Goal: Information Seeking & Learning: Find specific page/section

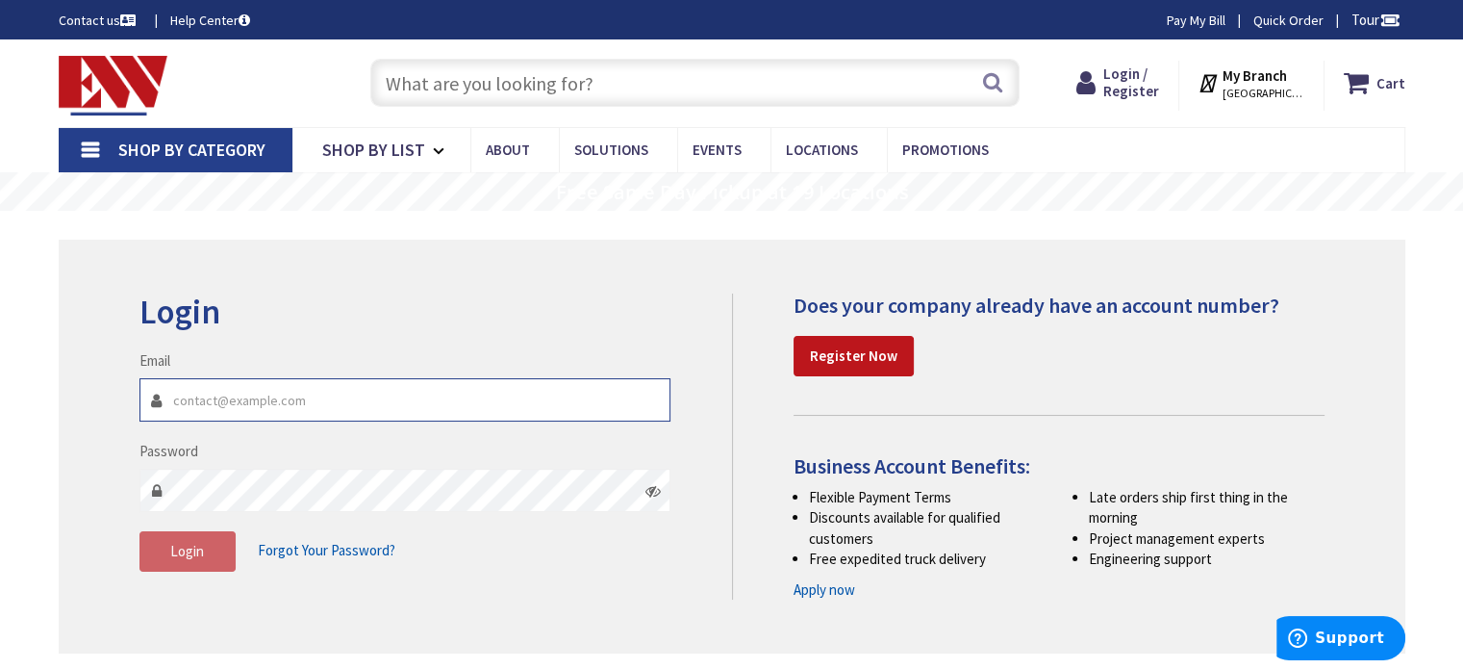
type input "estimating@ehaberlielectric.com"
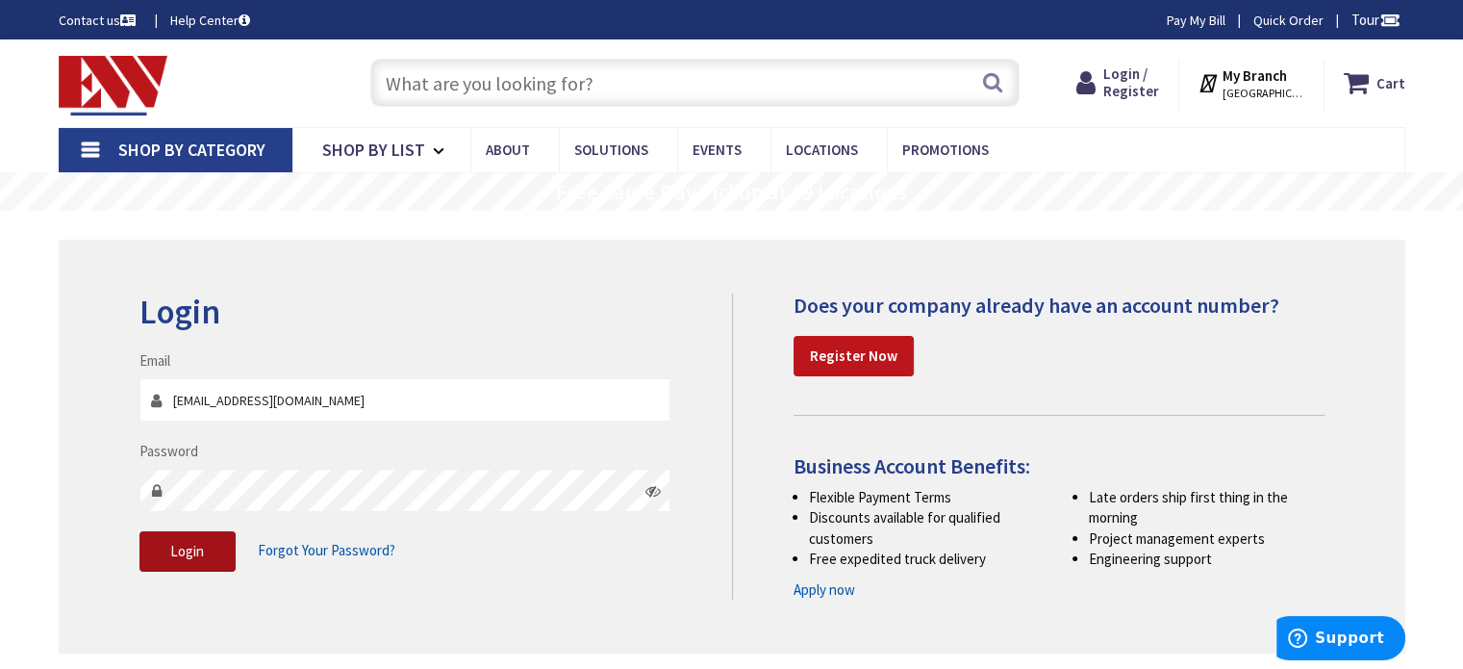
click at [184, 545] on span "Login" at bounding box center [187, 551] width 34 height 18
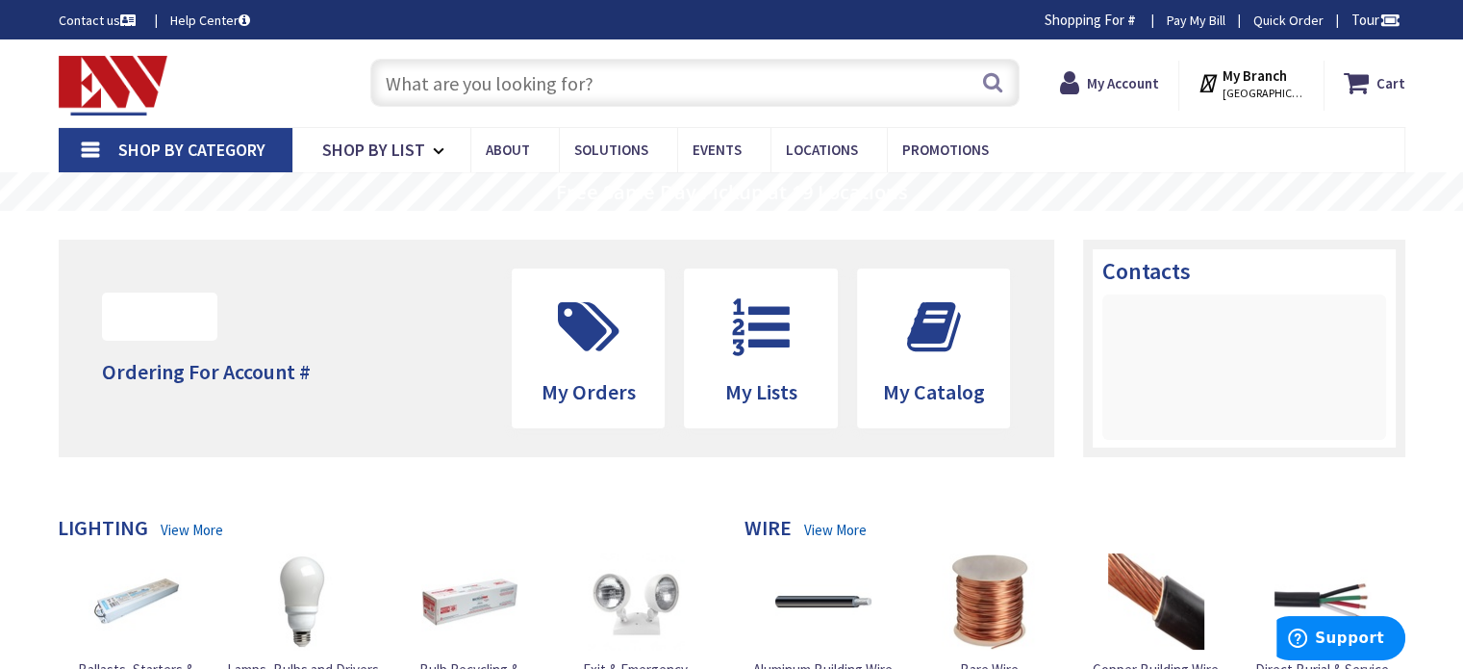
click at [627, 68] on input "text" at bounding box center [694, 83] width 649 height 48
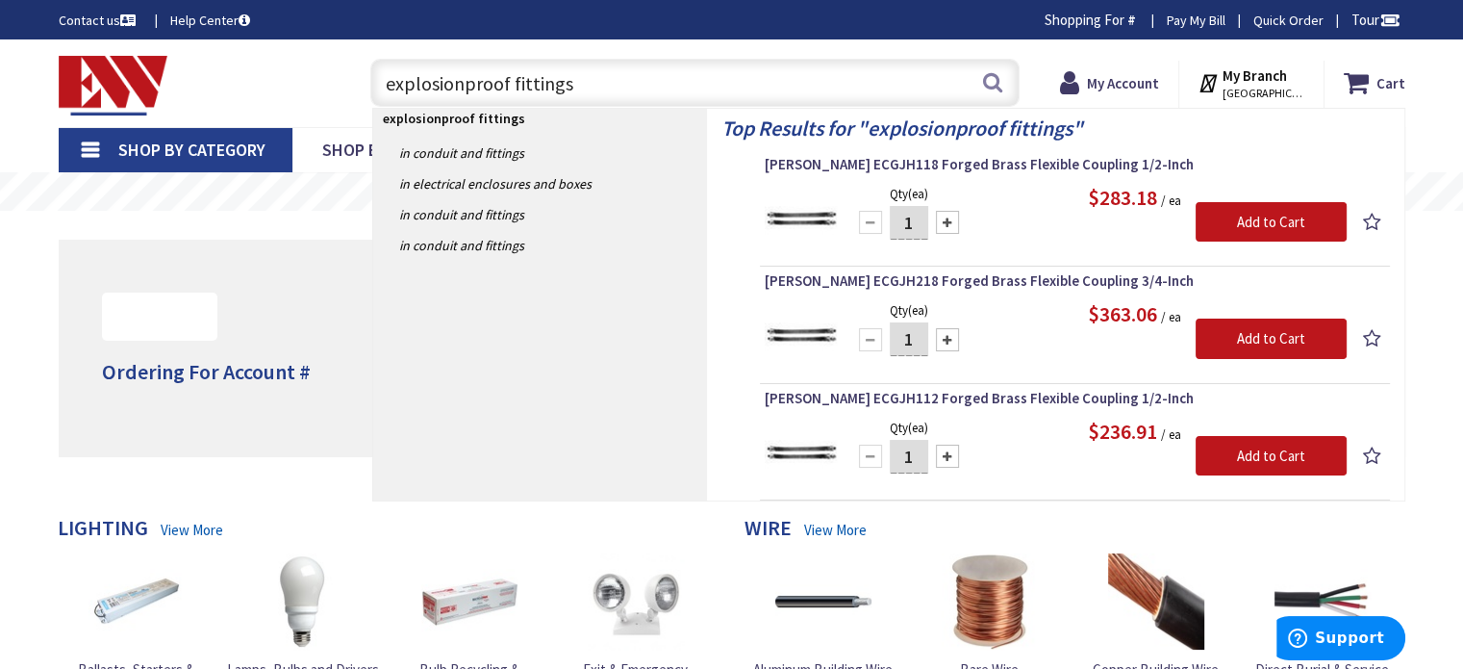
click at [574, 73] on input "explosionproof fittings" at bounding box center [694, 83] width 649 height 48
type input "e"
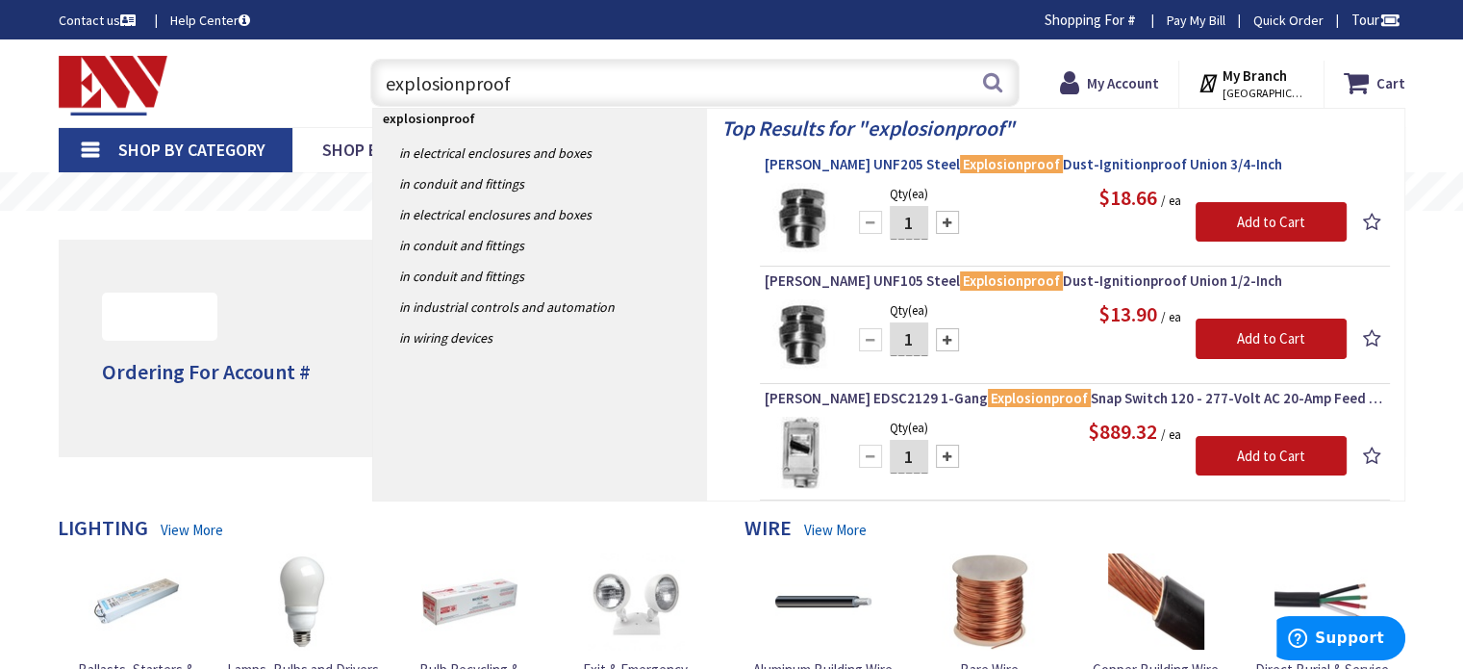
type input "explosionproof"
click at [1053, 165] on span "Crouse-Hinds UNF205 Steel Explosionproof Dust-Ignitionproof Union 3/4-Inch" at bounding box center [1075, 164] width 621 height 19
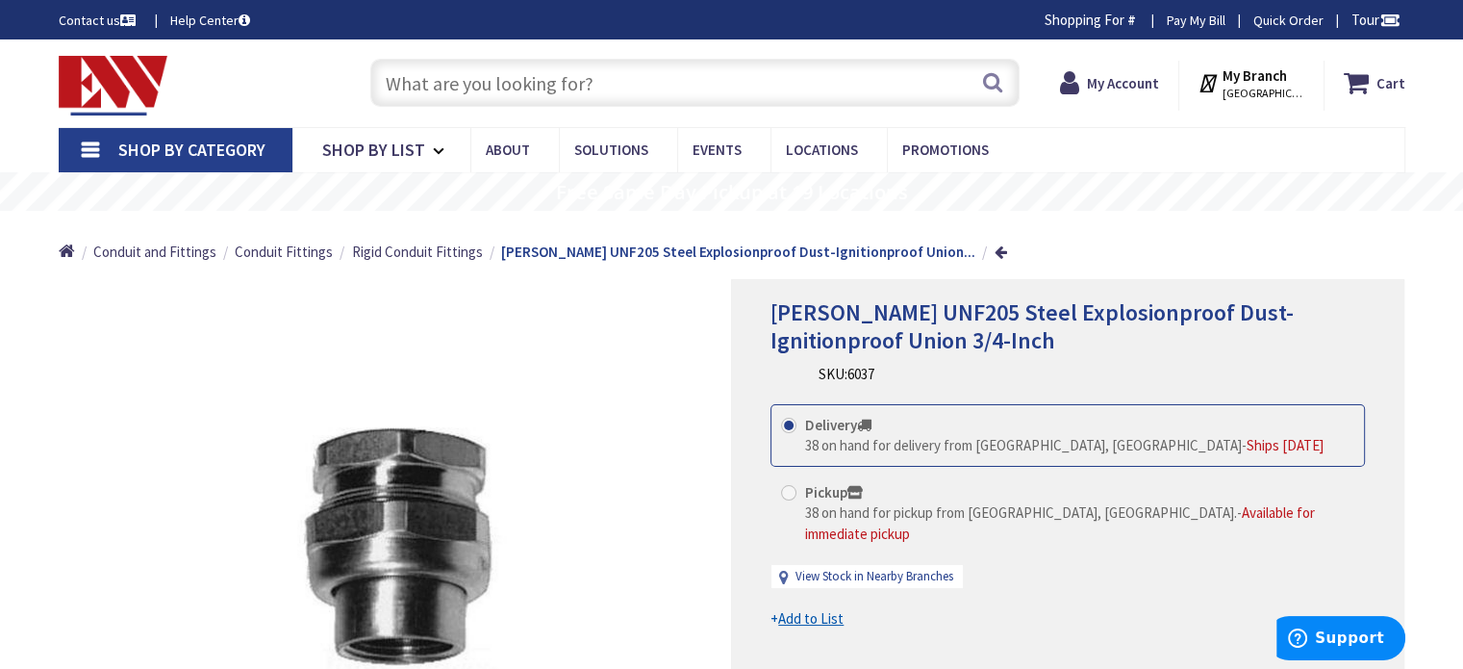
click at [512, 84] on input "text" at bounding box center [694, 83] width 649 height 48
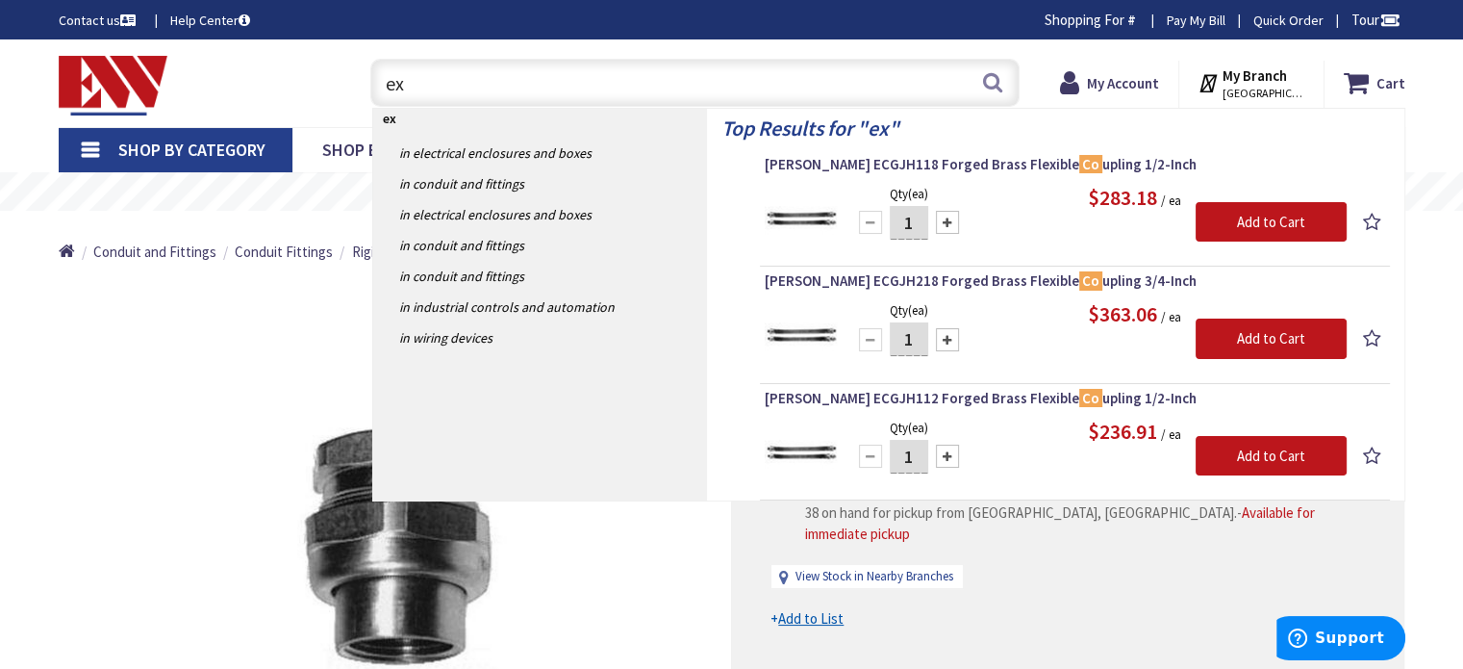
type input "e"
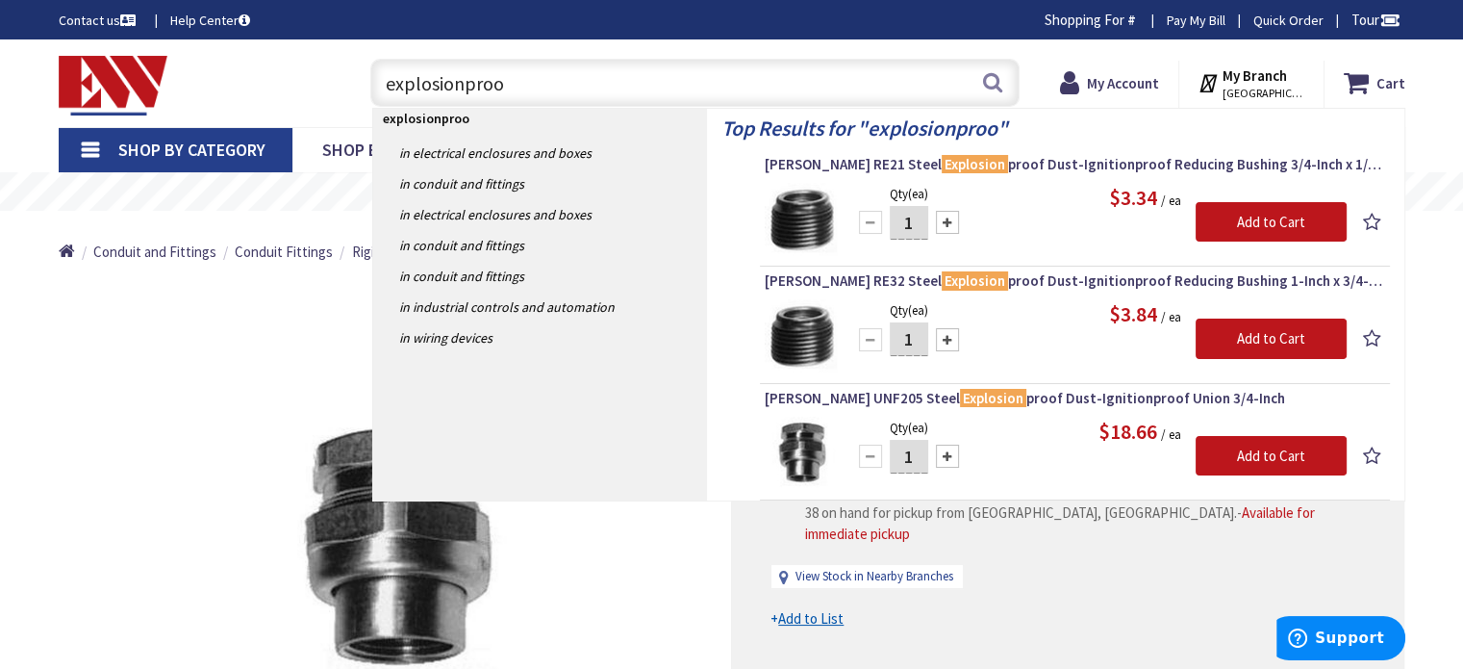
type input "explosionproof"
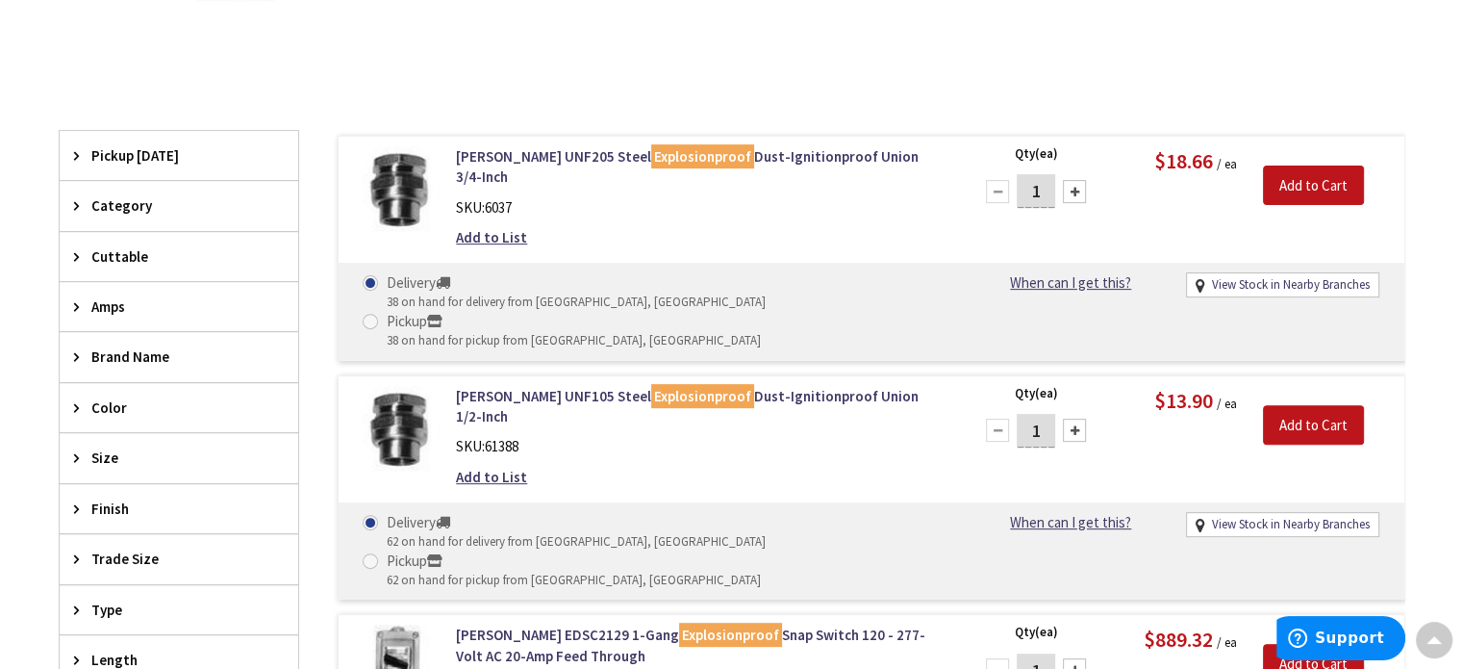
scroll to position [674, 0]
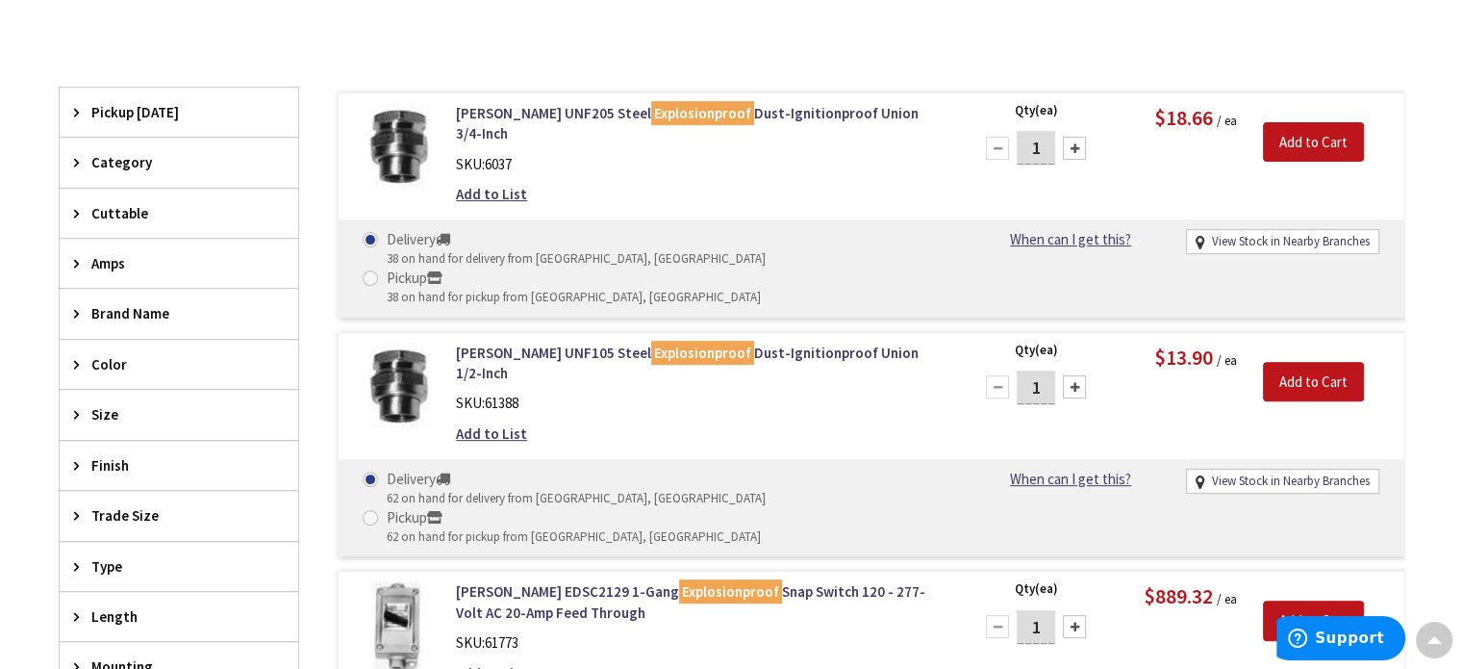
click at [74, 511] on icon at bounding box center [81, 515] width 14 height 14
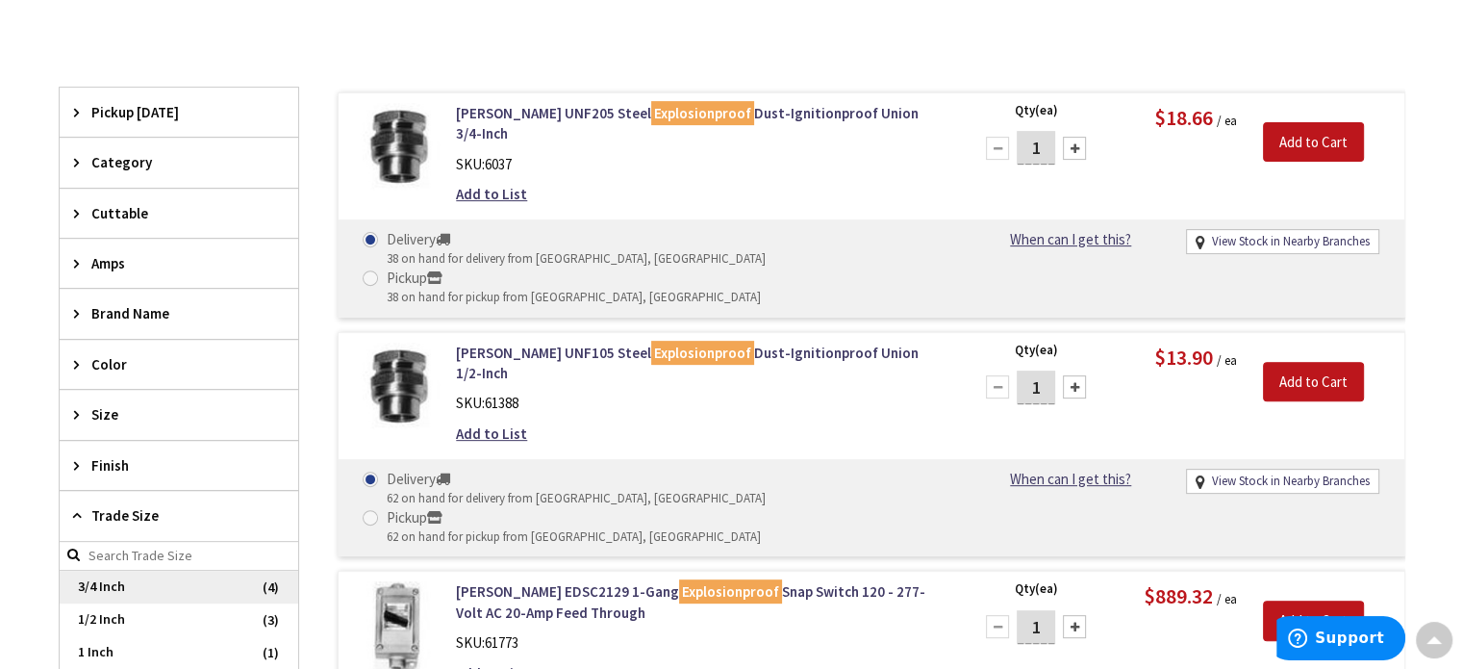
click at [128, 583] on span "3/4 Inch" at bounding box center [179, 587] width 239 height 33
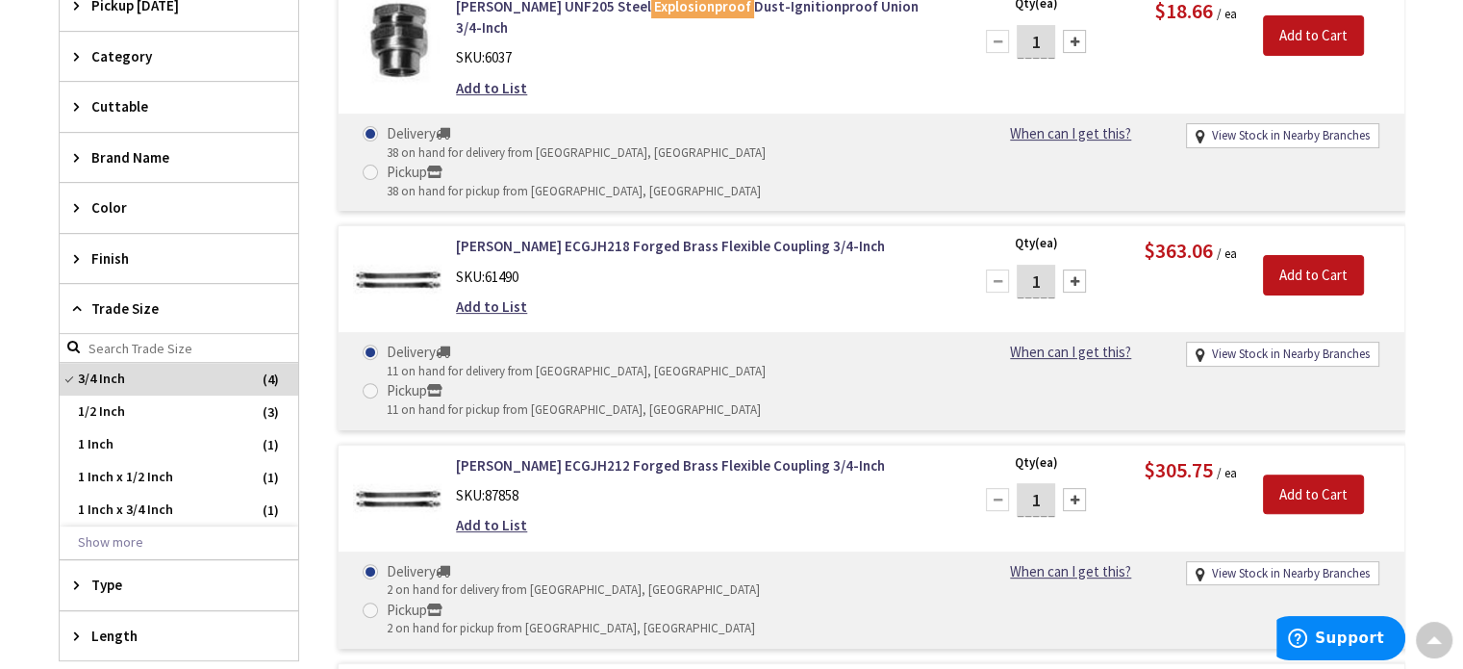
scroll to position [481, 0]
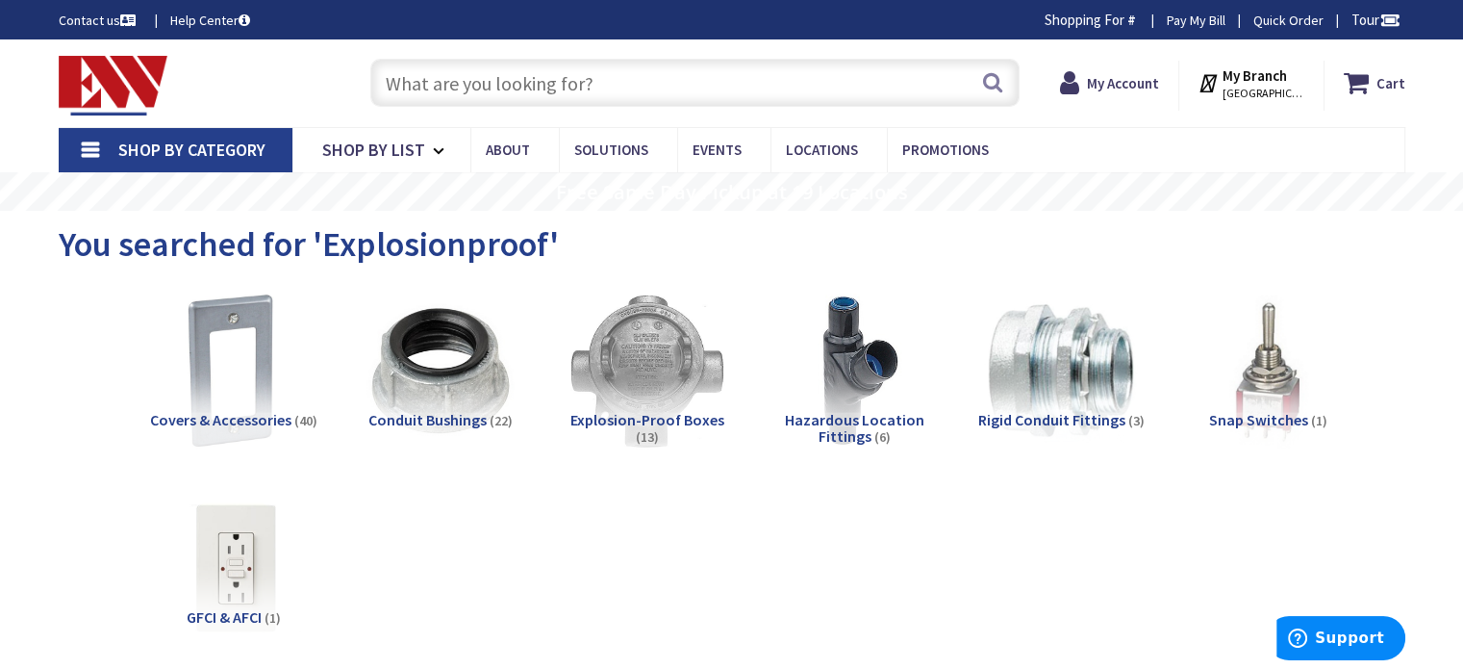
click at [838, 422] on span "Hazardous Location Fittings" at bounding box center [855, 428] width 140 height 37
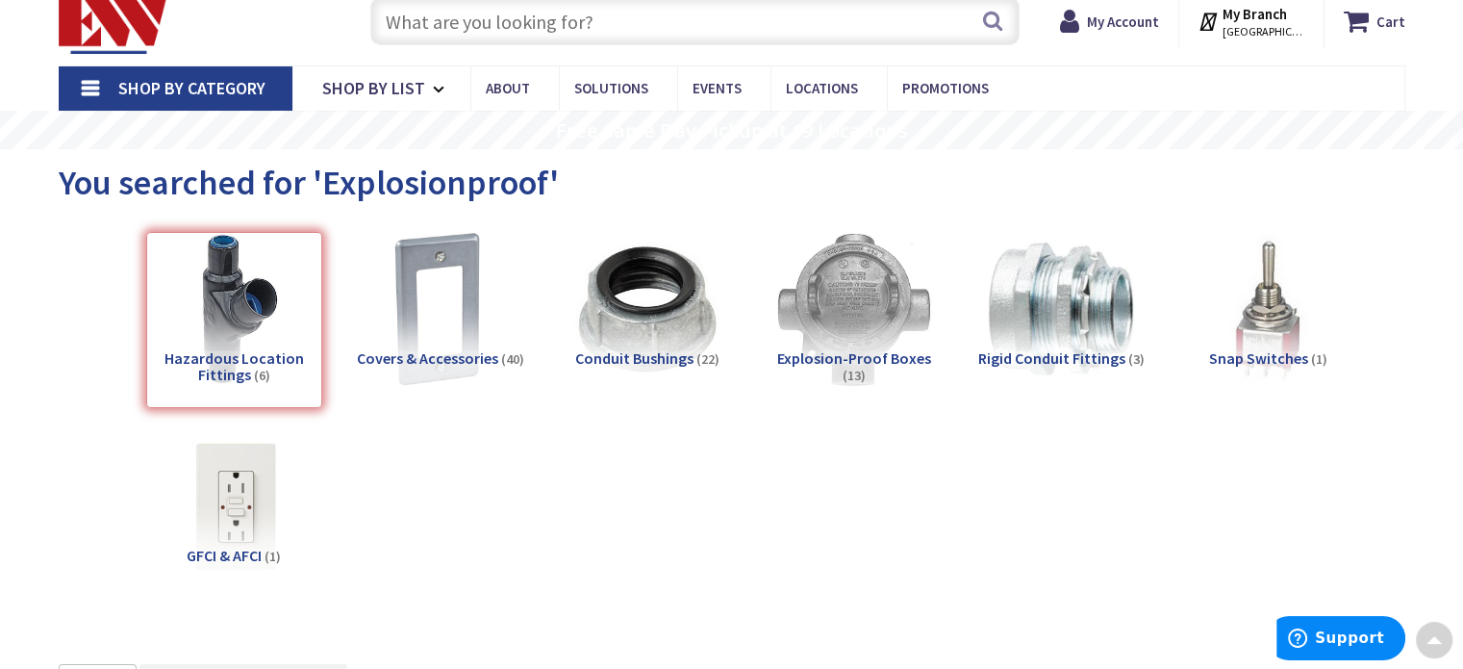
scroll to position [51, 0]
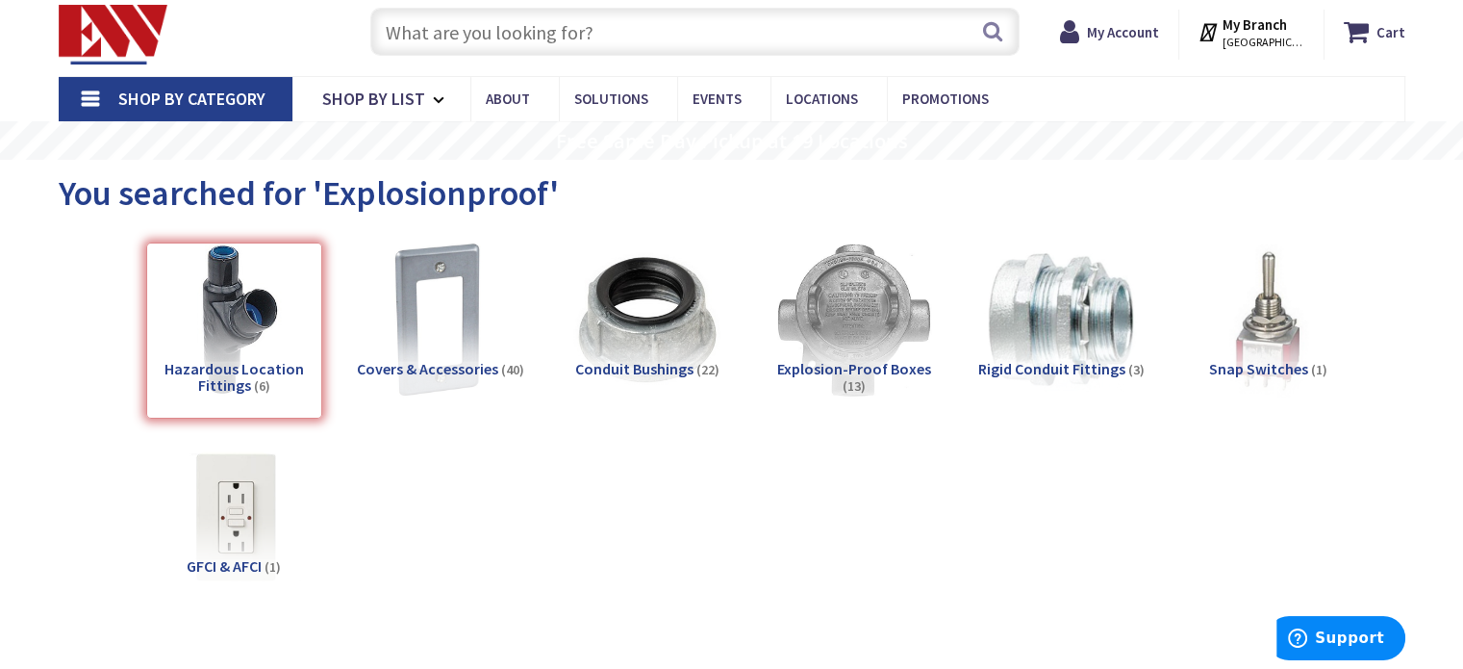
click at [883, 365] on span "Explosion-Proof Boxes" at bounding box center [854, 368] width 154 height 19
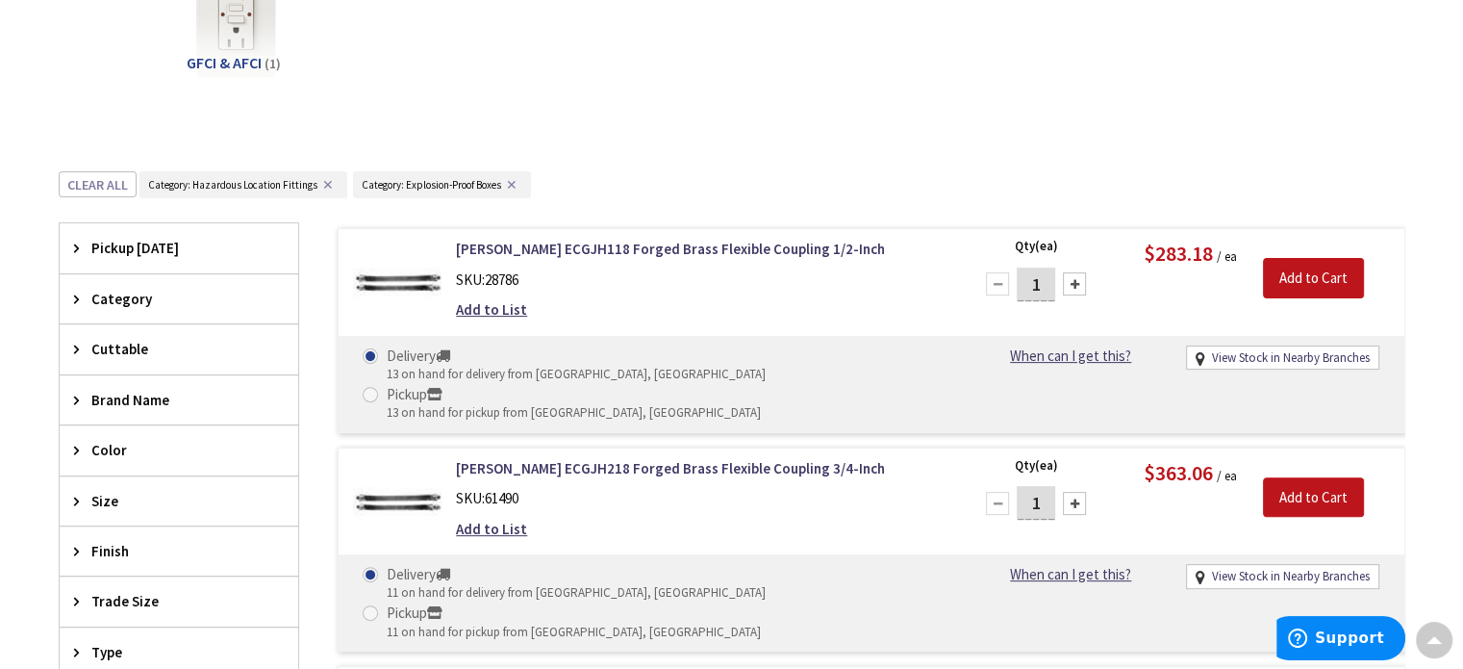
scroll to position [532, 0]
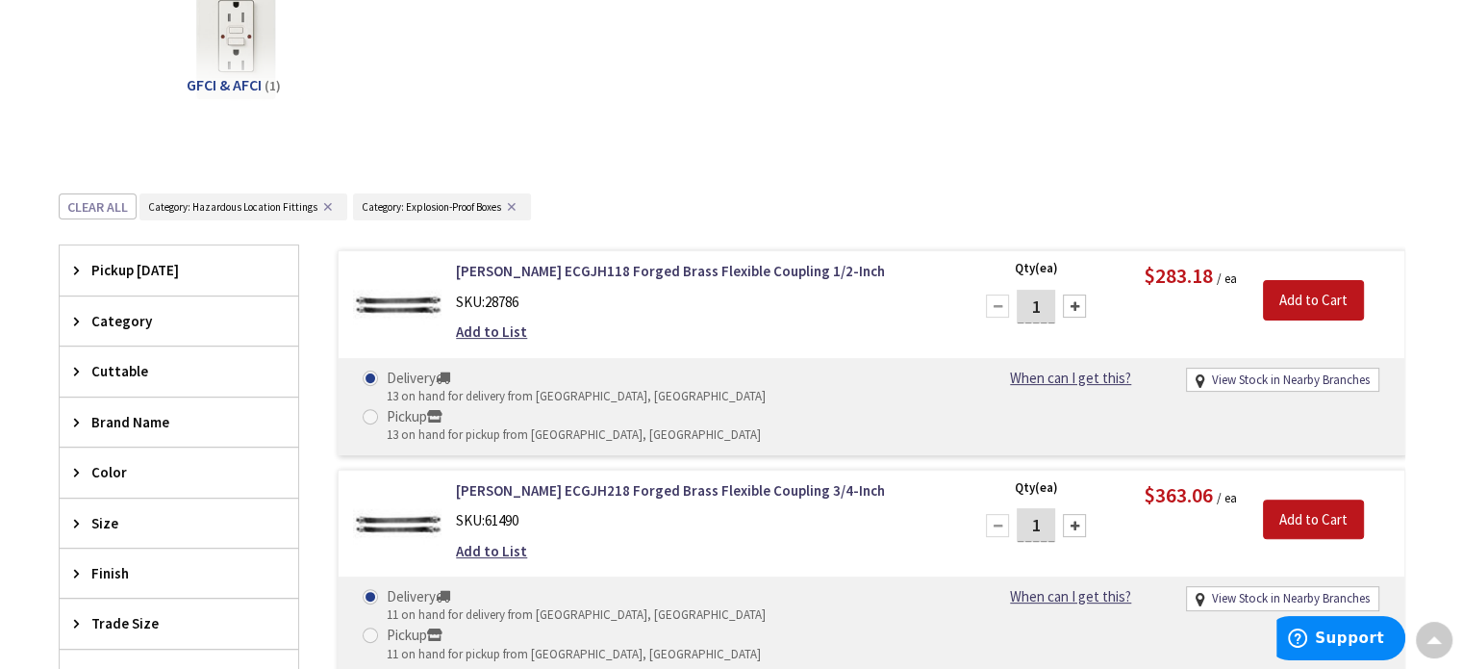
click at [327, 201] on button "✕" at bounding box center [328, 206] width 21 height 13
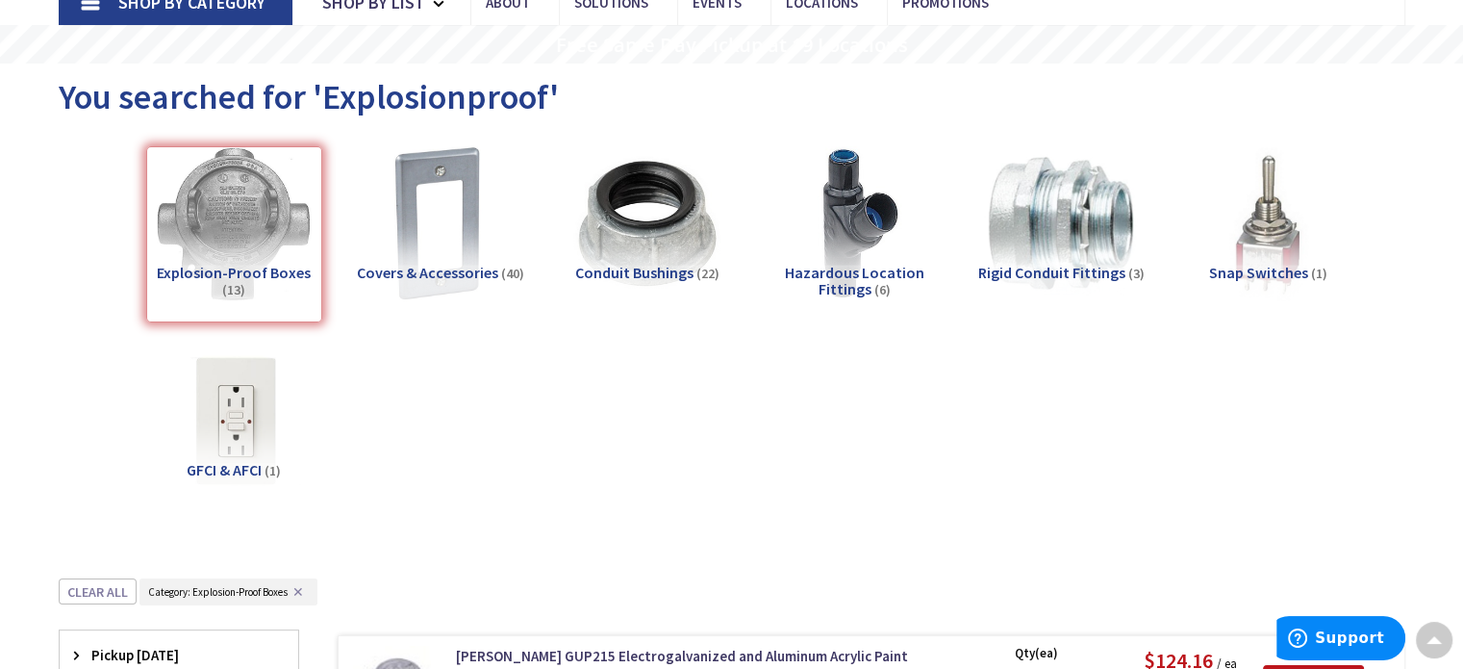
scroll to position [0, 0]
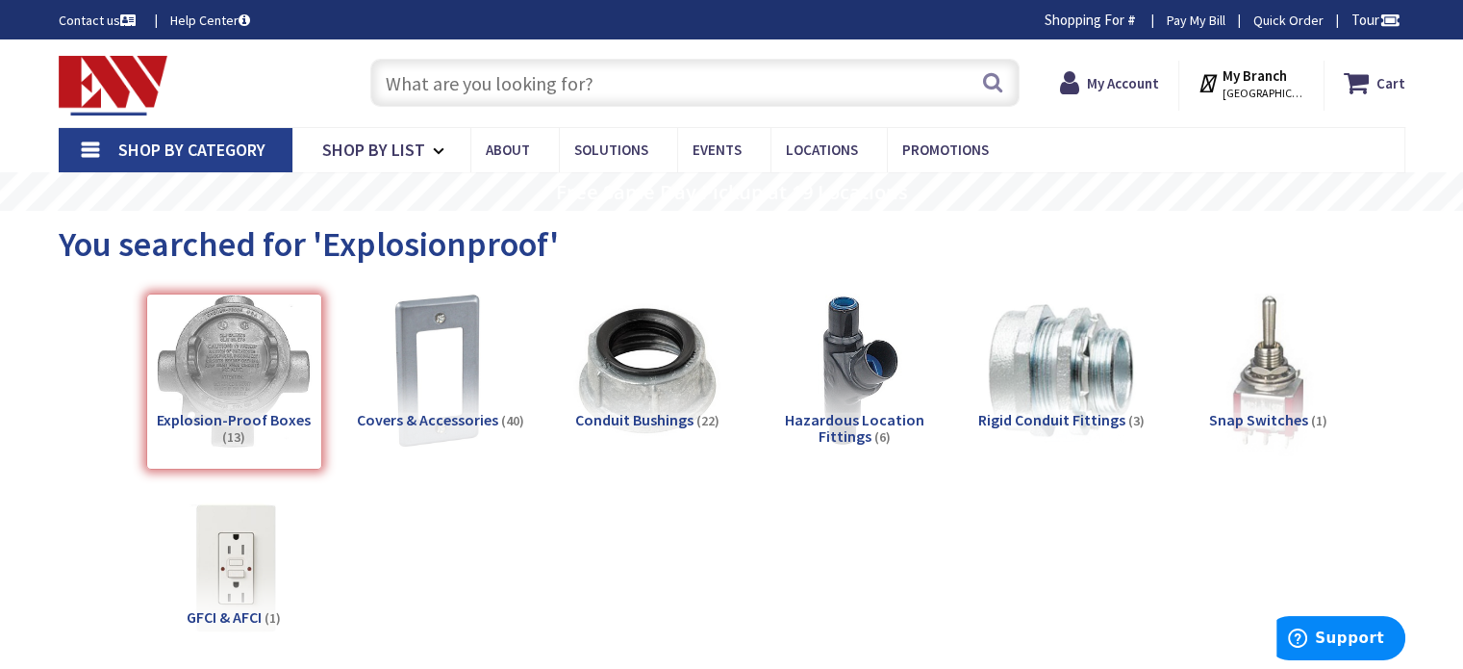
click at [1249, 407] on img at bounding box center [1268, 371] width 174 height 174
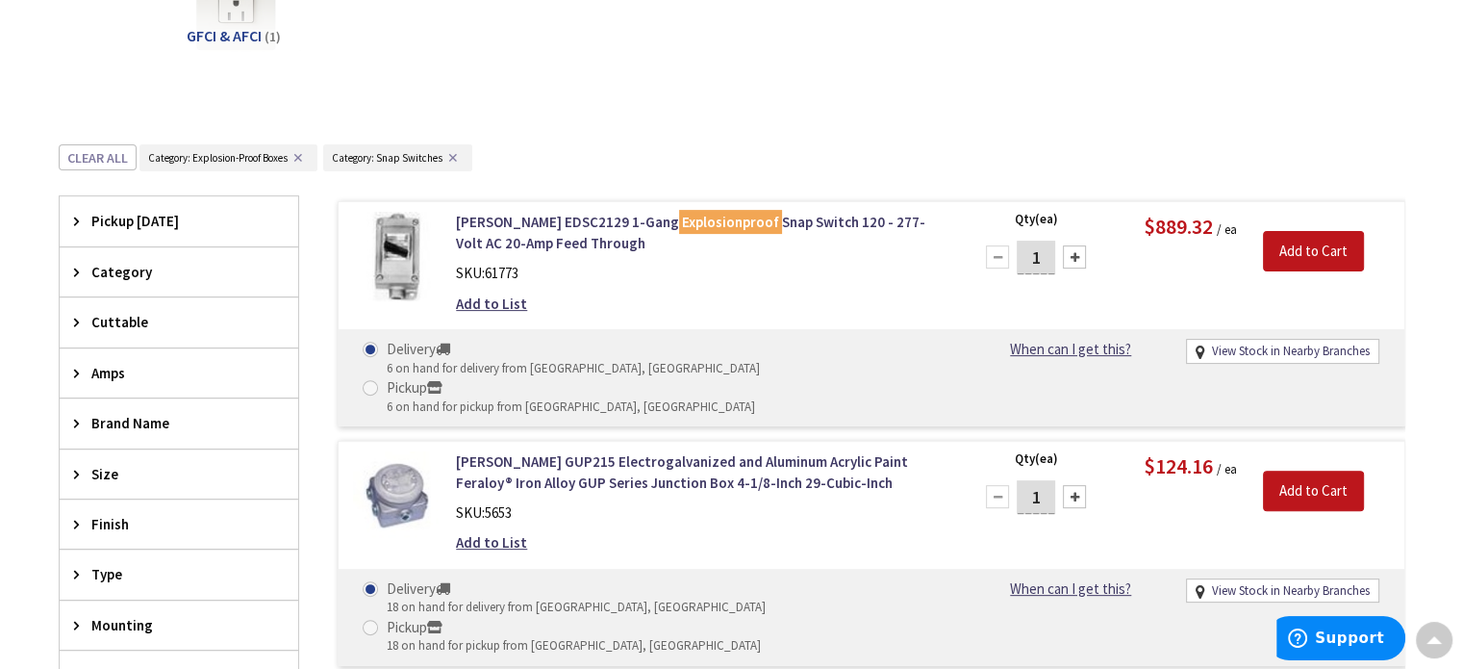
scroll to position [532, 0]
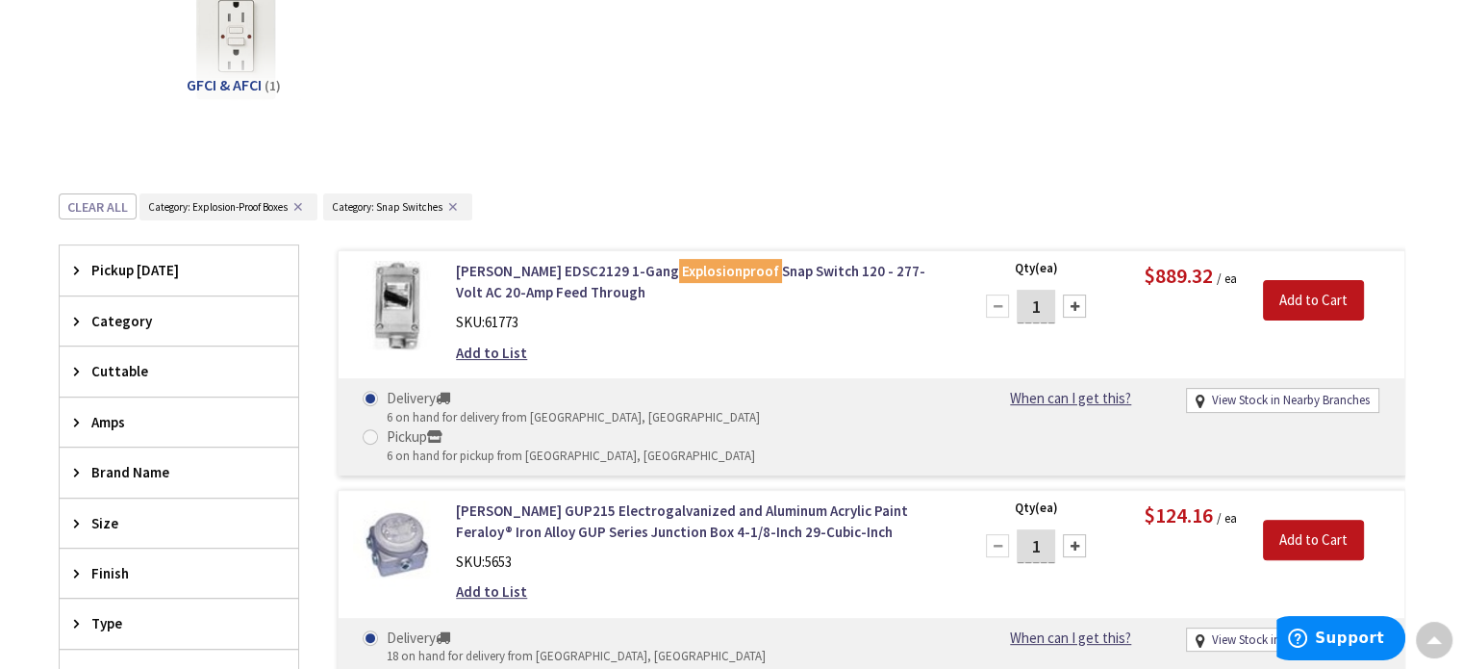
click at [298, 200] on button "✕" at bounding box center [298, 206] width 21 height 13
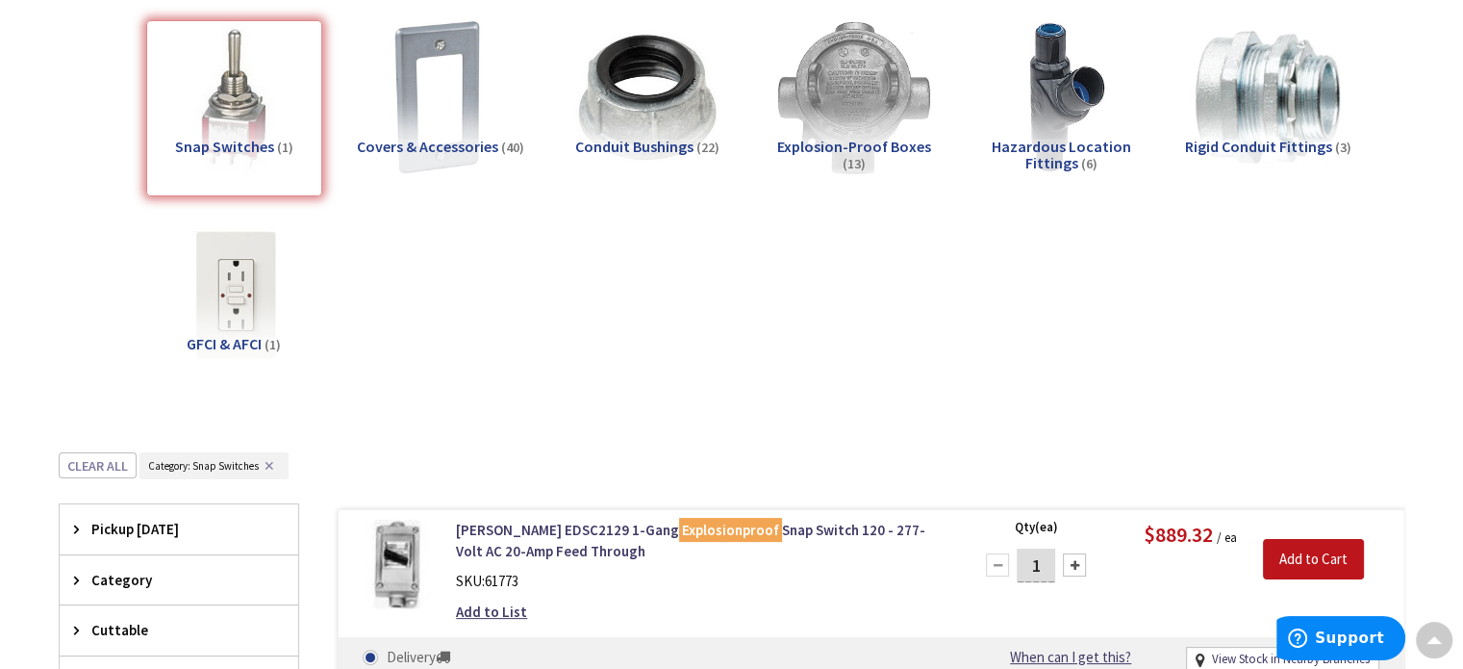
scroll to position [0, 0]
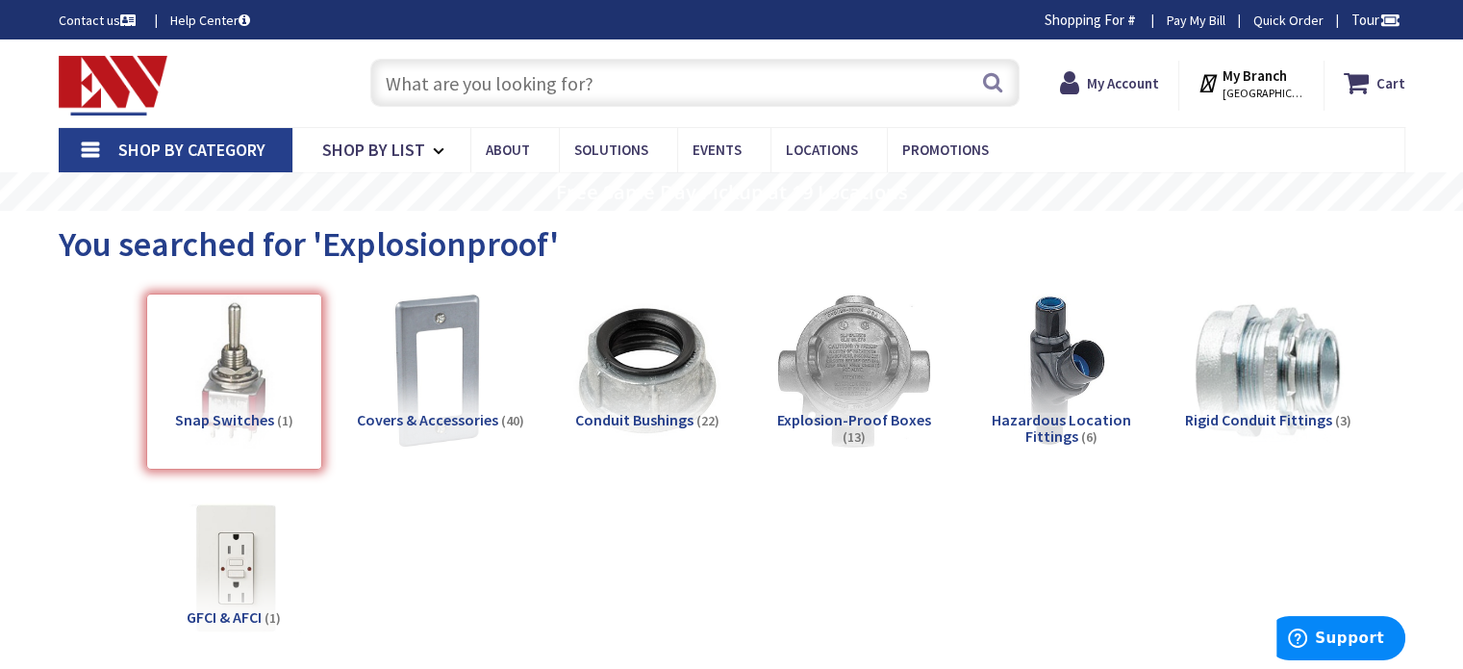
click at [1230, 411] on span "Rigid Conduit Fittings" at bounding box center [1258, 419] width 147 height 19
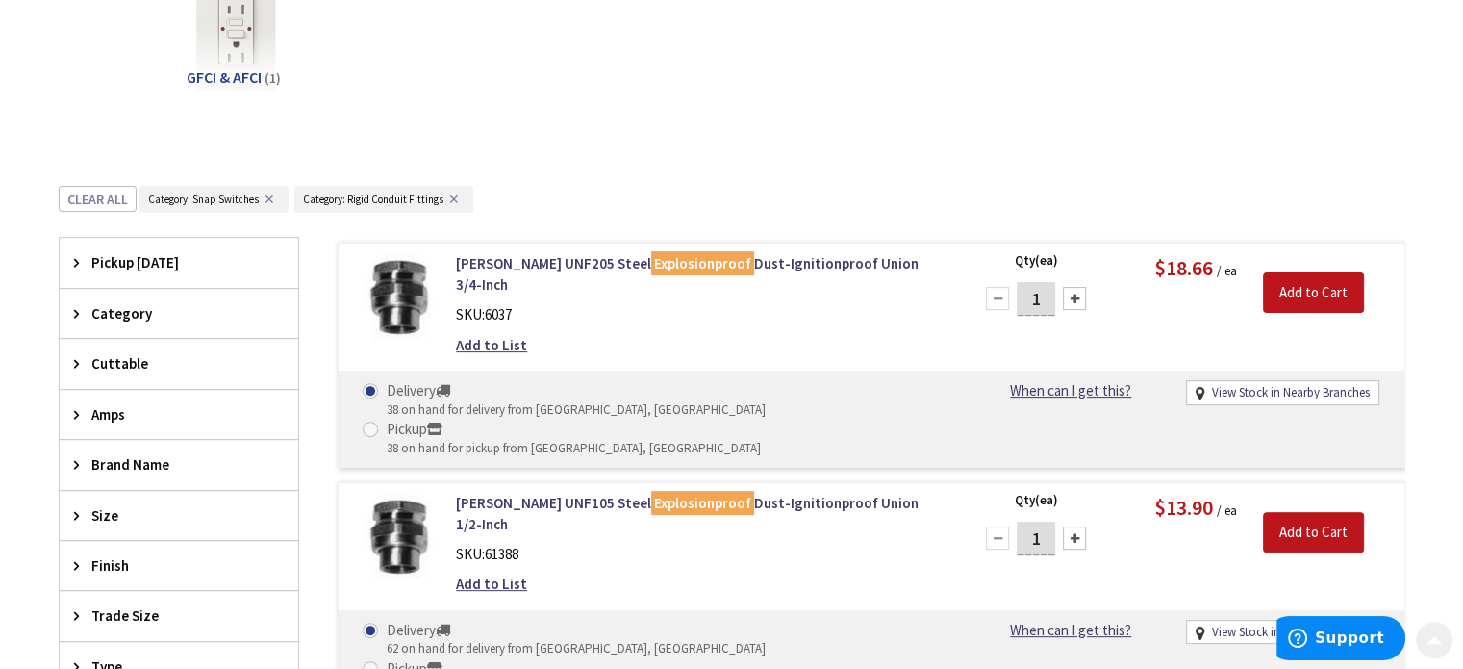
scroll to position [725, 0]
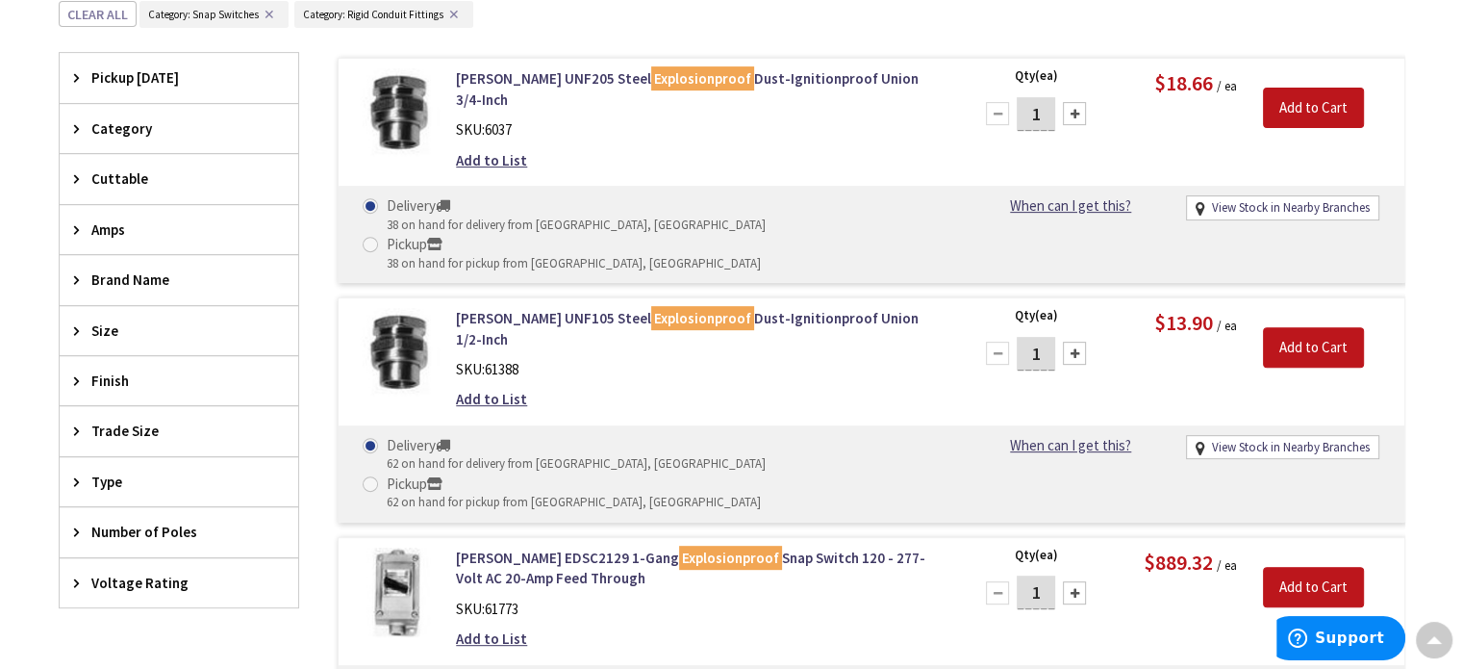
click at [265, 10] on button "✕" at bounding box center [269, 14] width 21 height 13
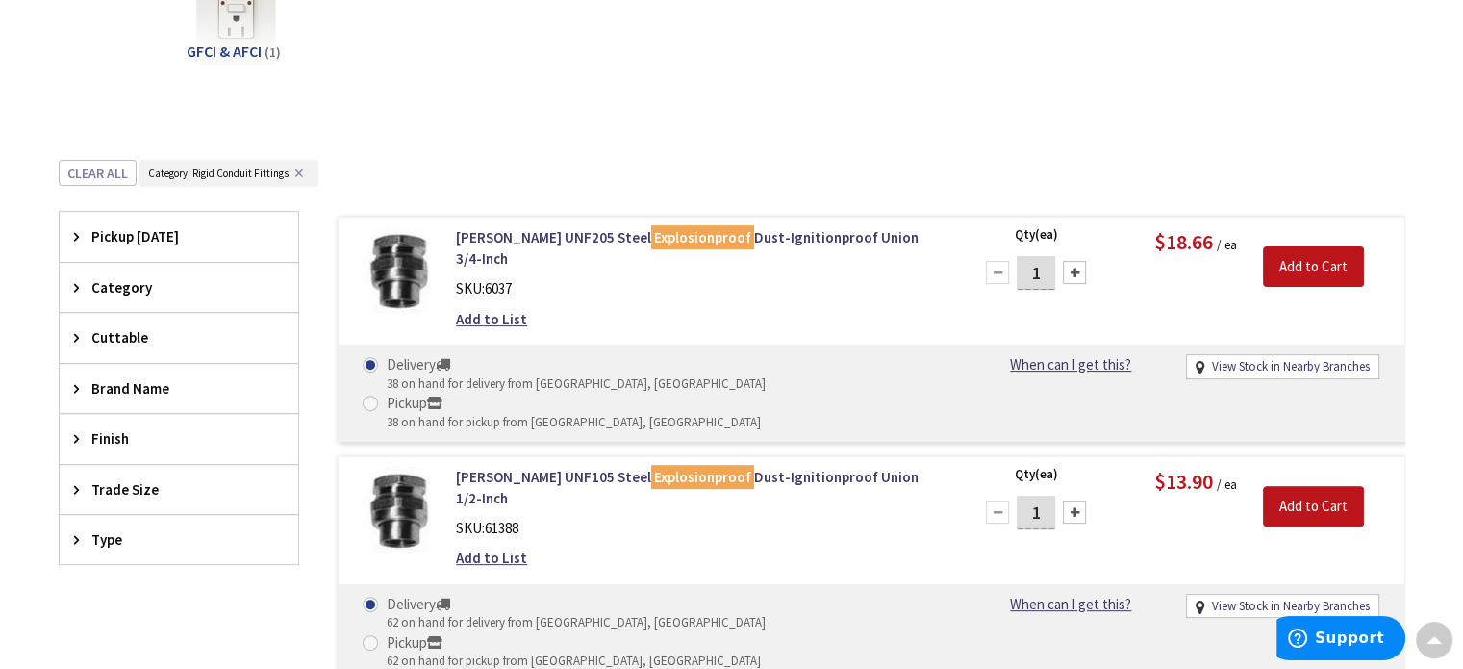
scroll to position [532, 0]
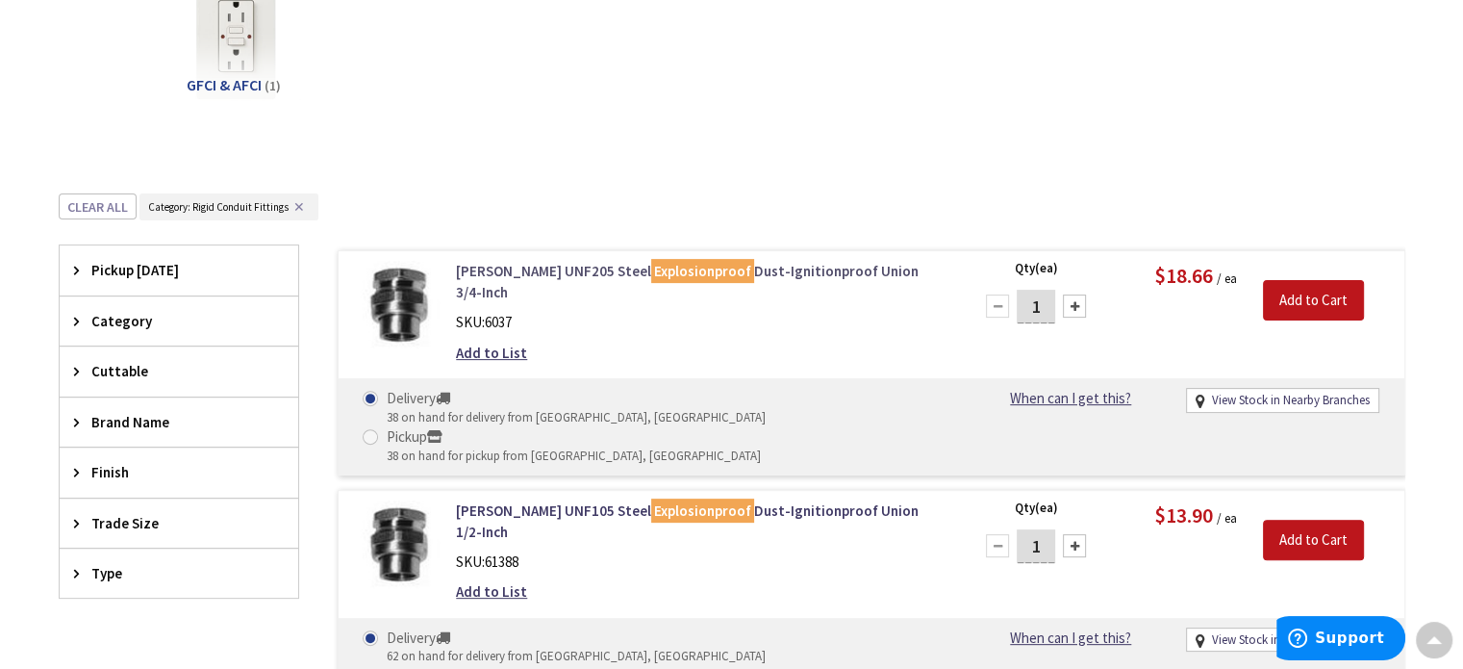
click at [736, 272] on link "Crouse-Hinds UNF205 Steel Explosionproof Dust-Ignitionproof Union 3/4-Inch" at bounding box center [701, 281] width 490 height 41
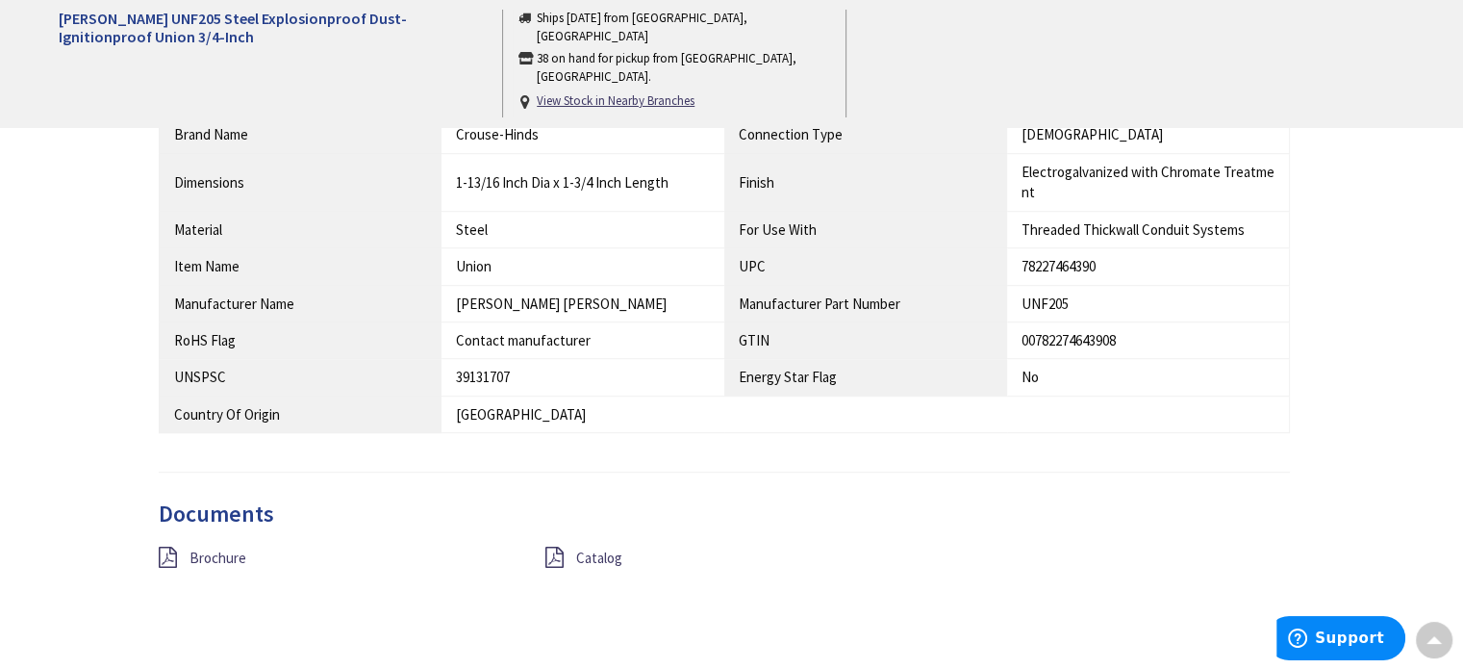
scroll to position [1251, 0]
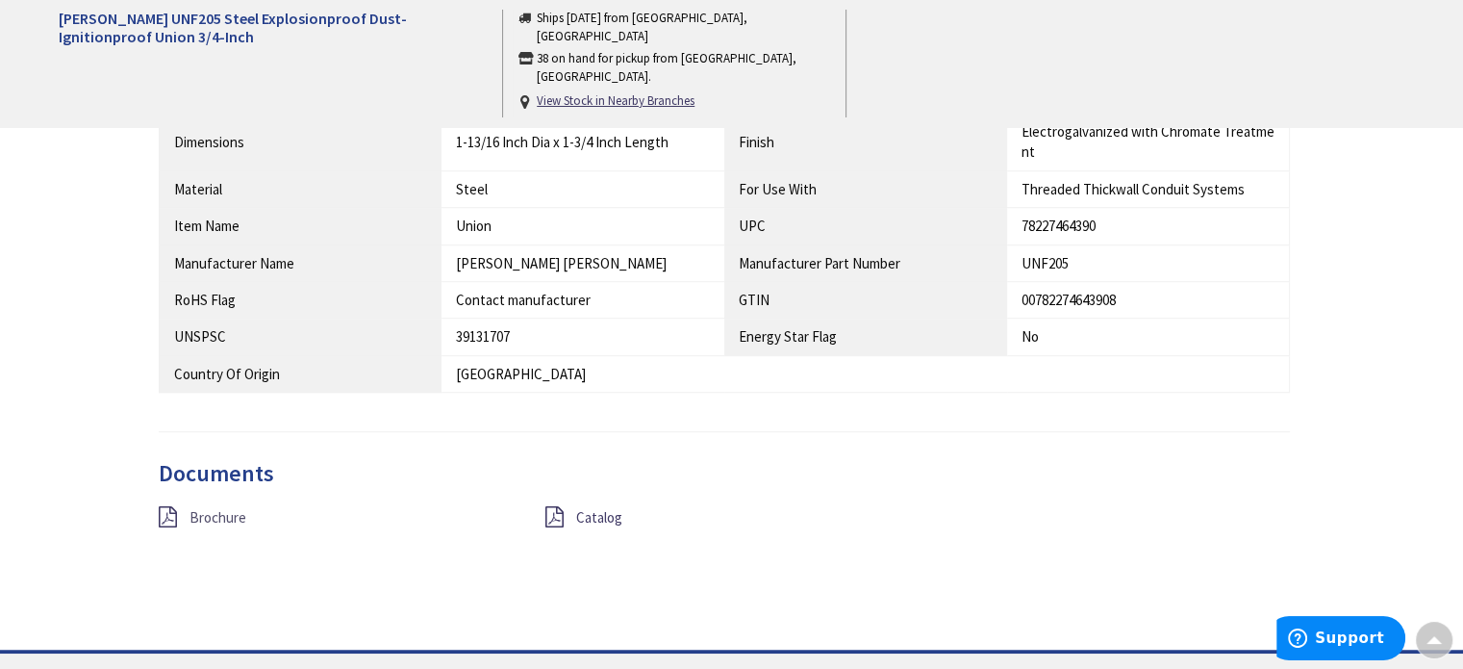
click at [219, 510] on span "Brochure" at bounding box center [218, 517] width 57 height 18
click at [598, 514] on span "Catalog" at bounding box center [599, 517] width 46 height 18
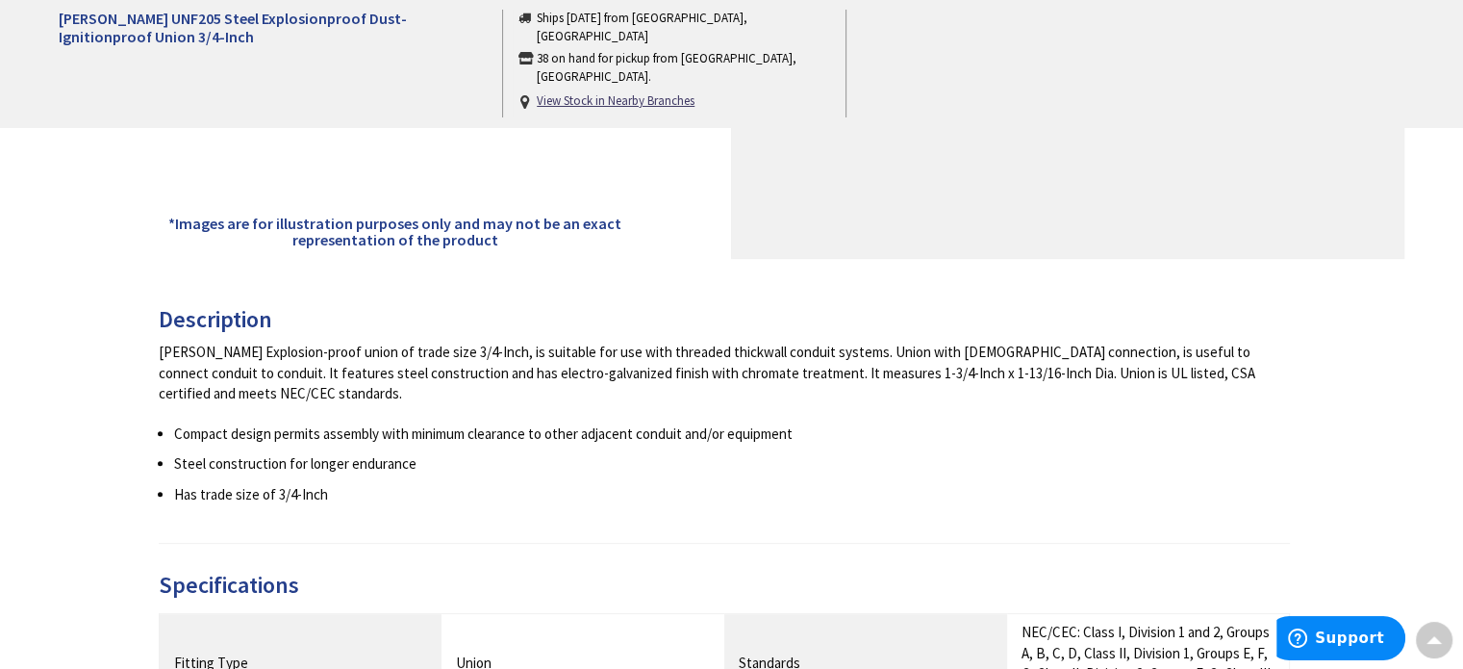
scroll to position [0, 0]
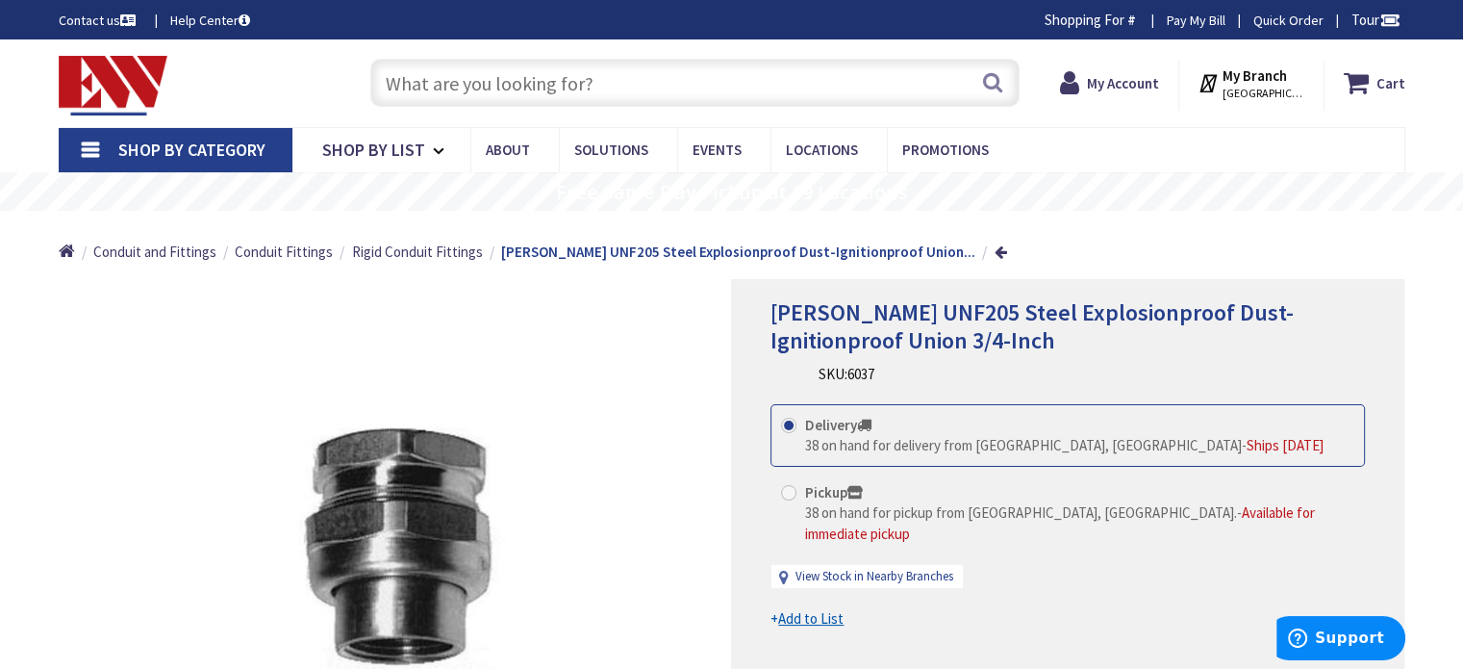
click at [608, 94] on input "text" at bounding box center [694, 83] width 649 height 48
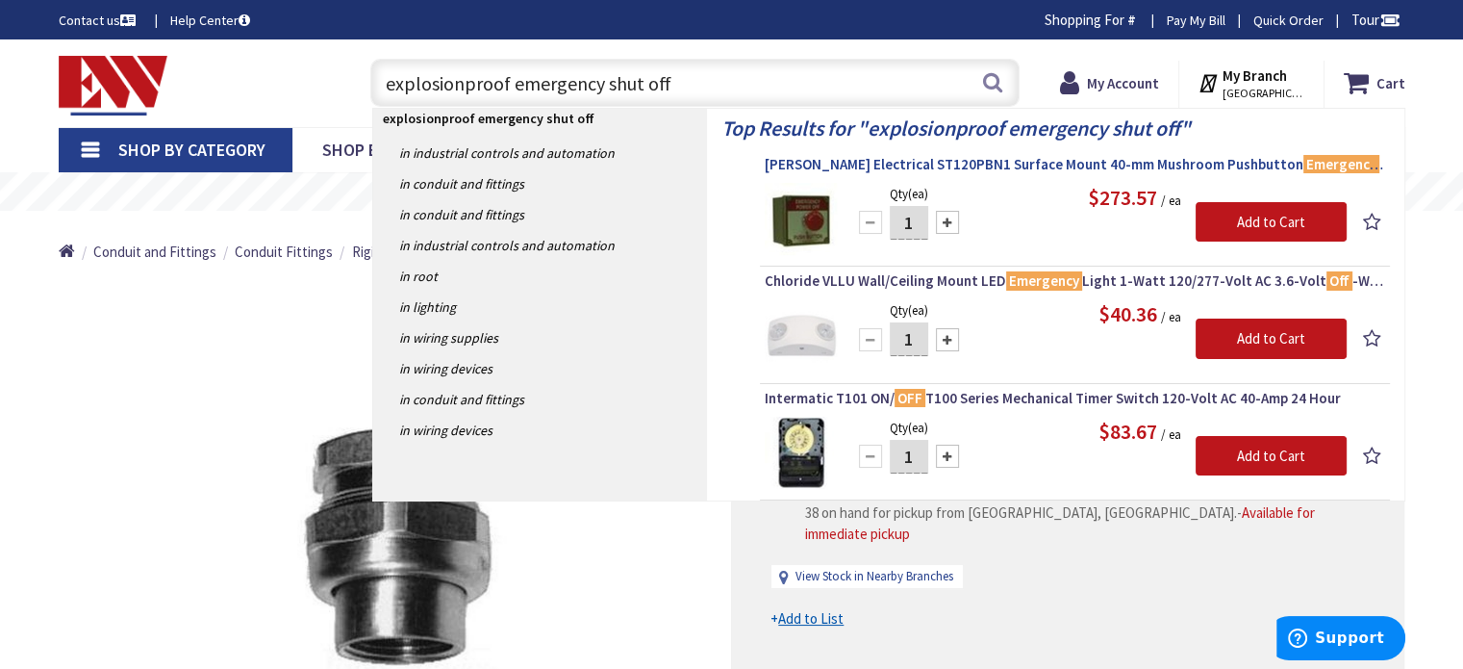
type input "explosionproof emergency shut off"
click at [988, 168] on span "Pilla Electrical ST120PBN1 Surface Mount 40-mm Mushroom Pushbutton Emergency Po…" at bounding box center [1075, 164] width 621 height 19
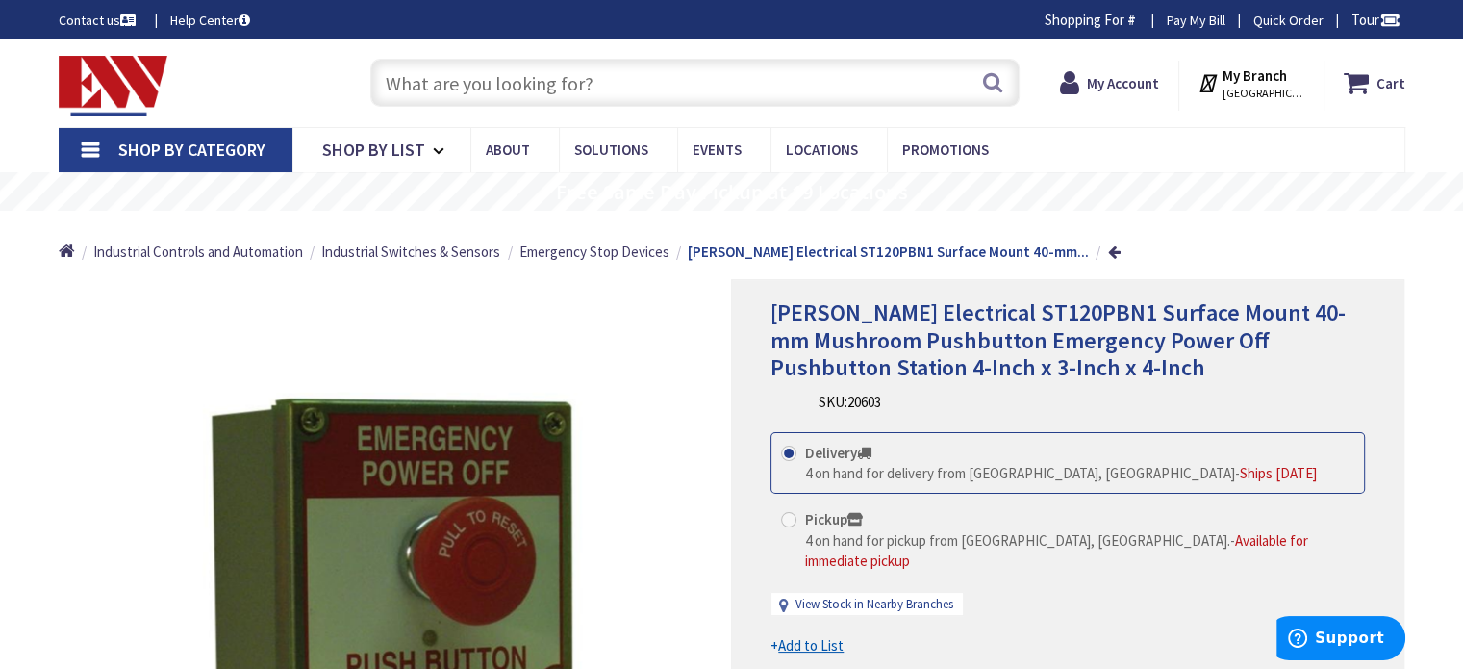
click at [496, 77] on input "text" at bounding box center [694, 83] width 649 height 48
click at [654, 251] on span "Emergency Stop Devices" at bounding box center [595, 251] width 150 height 18
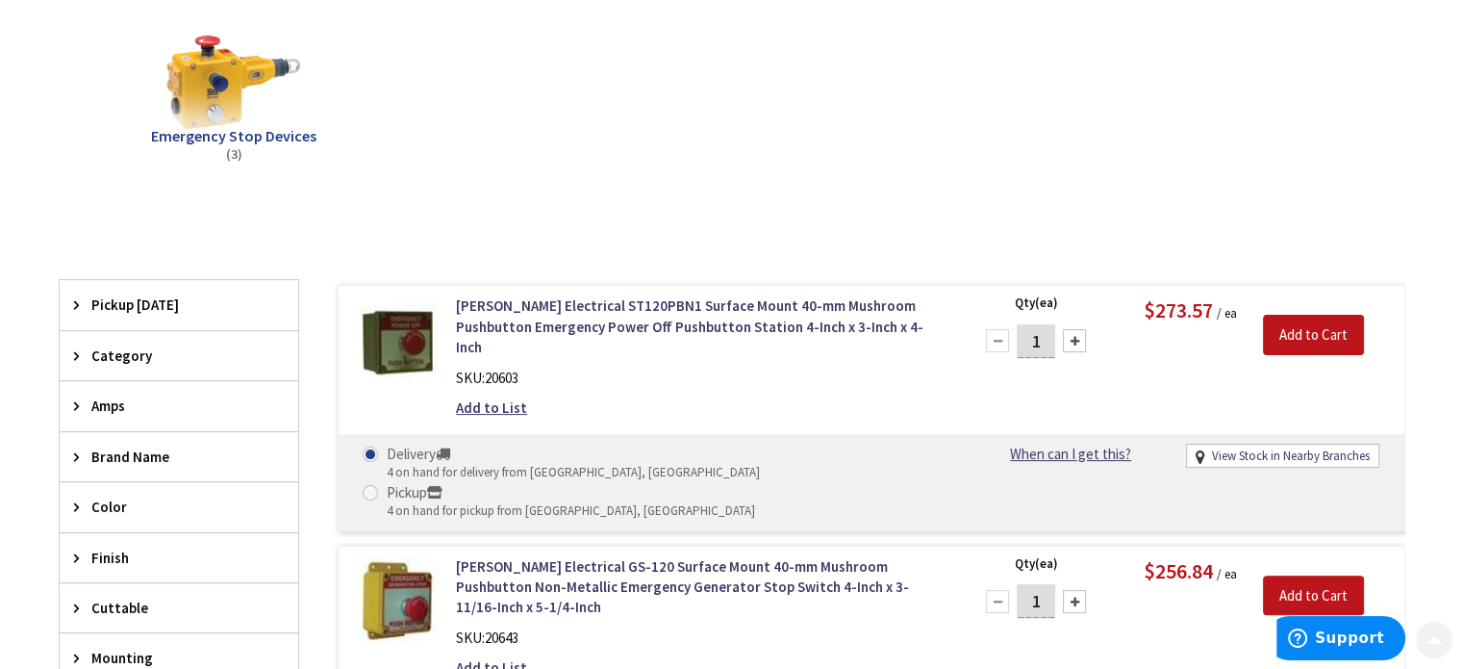
scroll to position [385, 0]
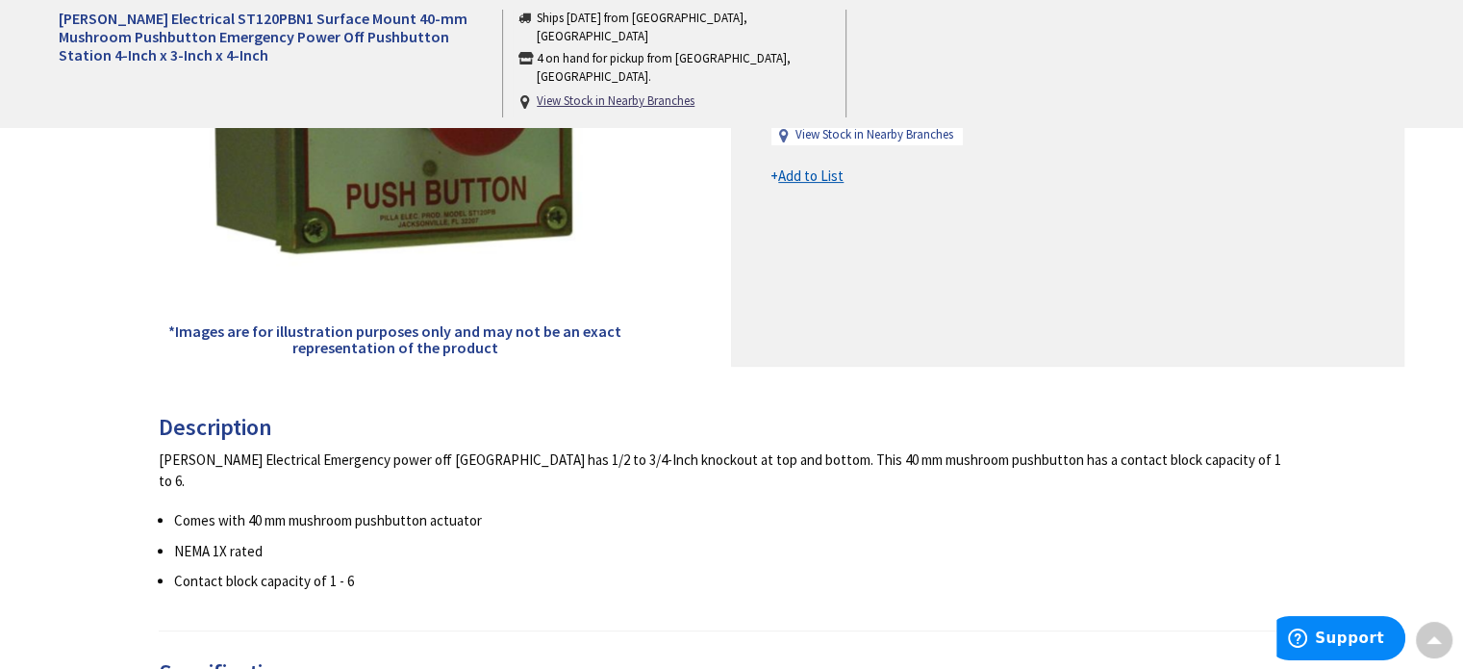
scroll to position [239, 0]
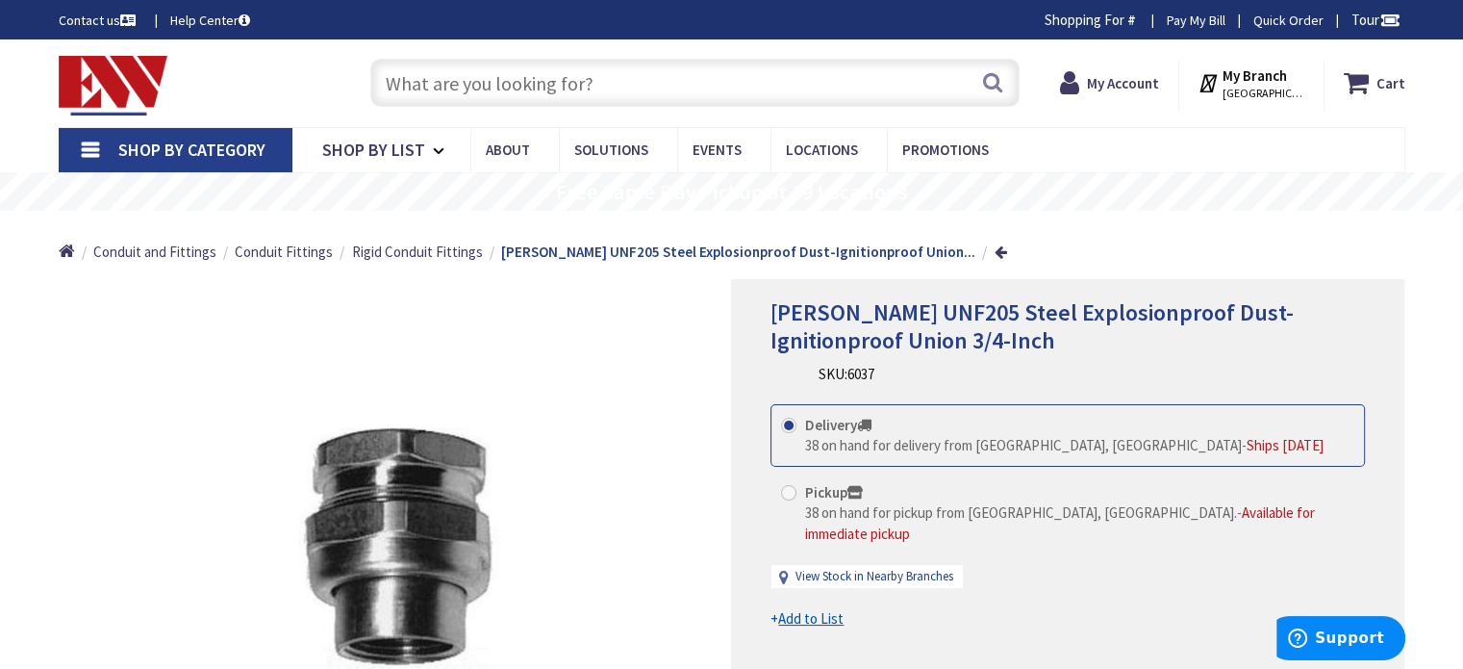
click at [460, 87] on input "text" at bounding box center [694, 83] width 649 height 48
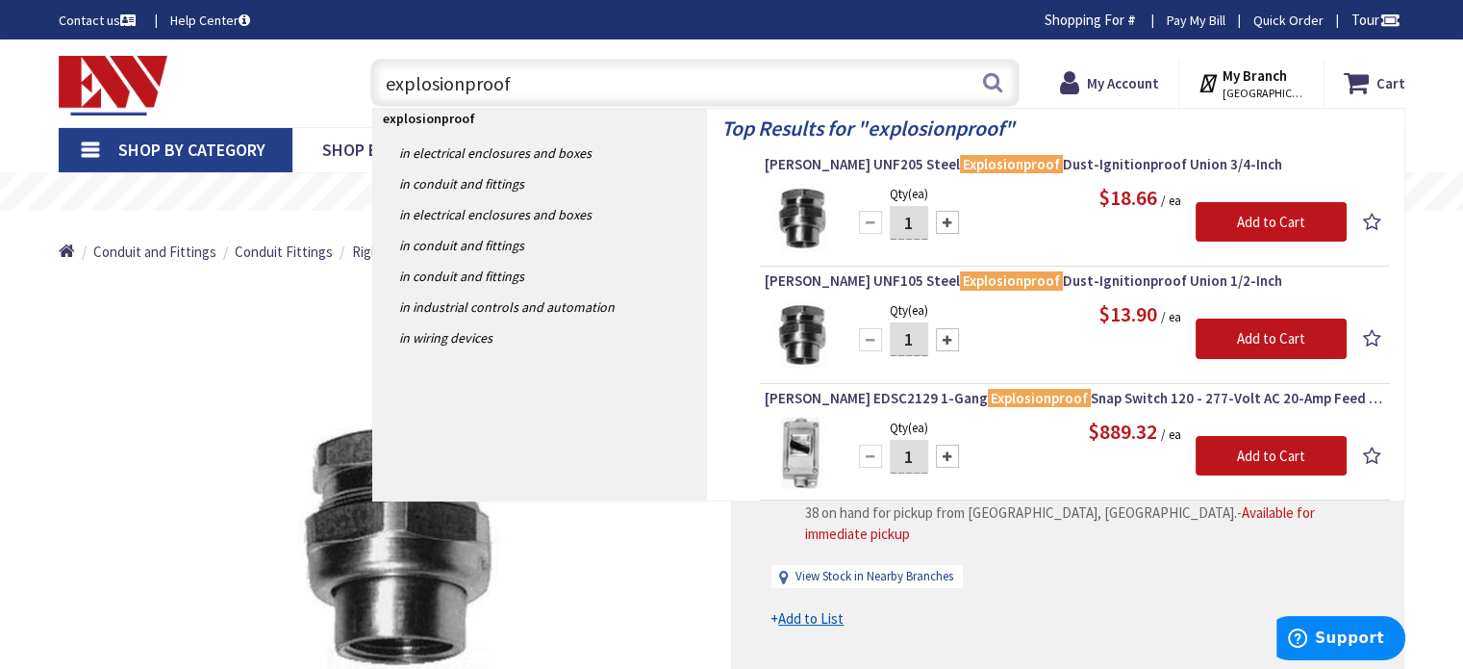
type input "explosionproof"
click at [1067, 399] on span "Crouse-Hinds EDSC2129 1-Gang Explosionproof Snap Switch 120 - 277-Volt AC 20-Am…" at bounding box center [1075, 398] width 621 height 19
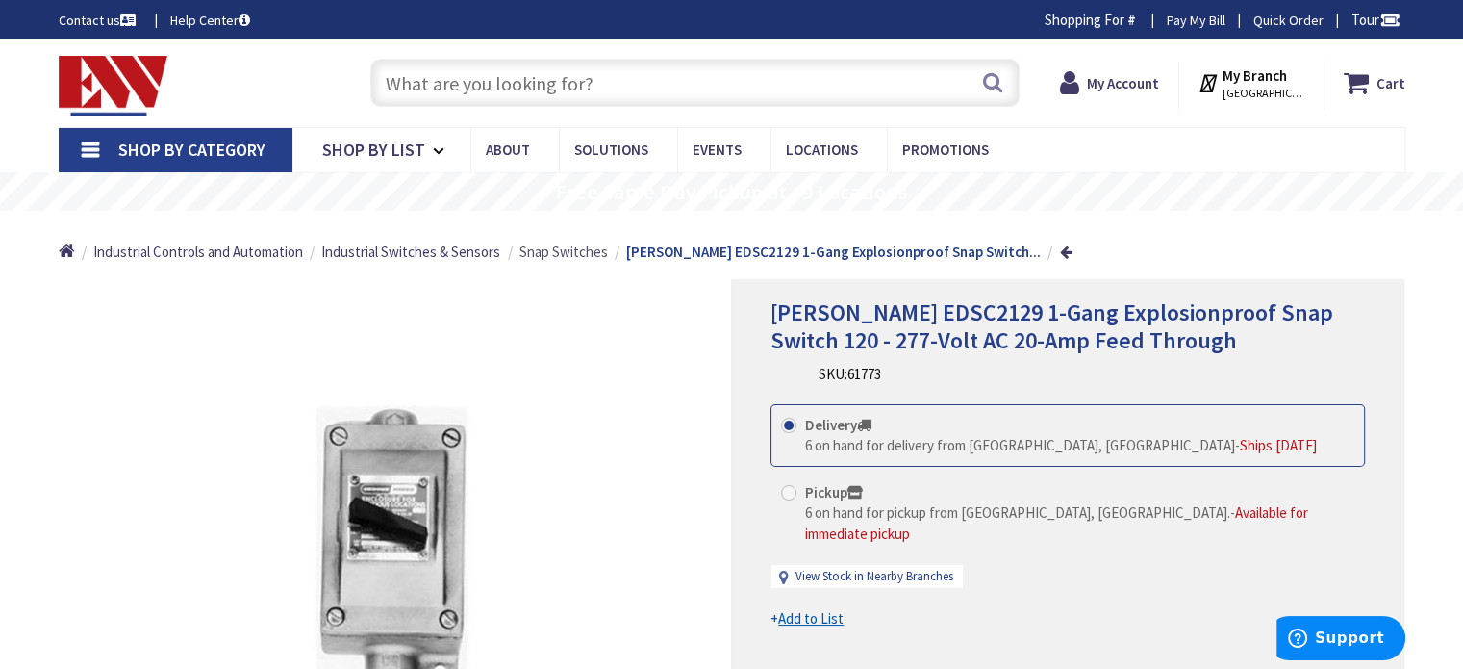
click at [576, 253] on span "Snap Switches" at bounding box center [564, 251] width 89 height 18
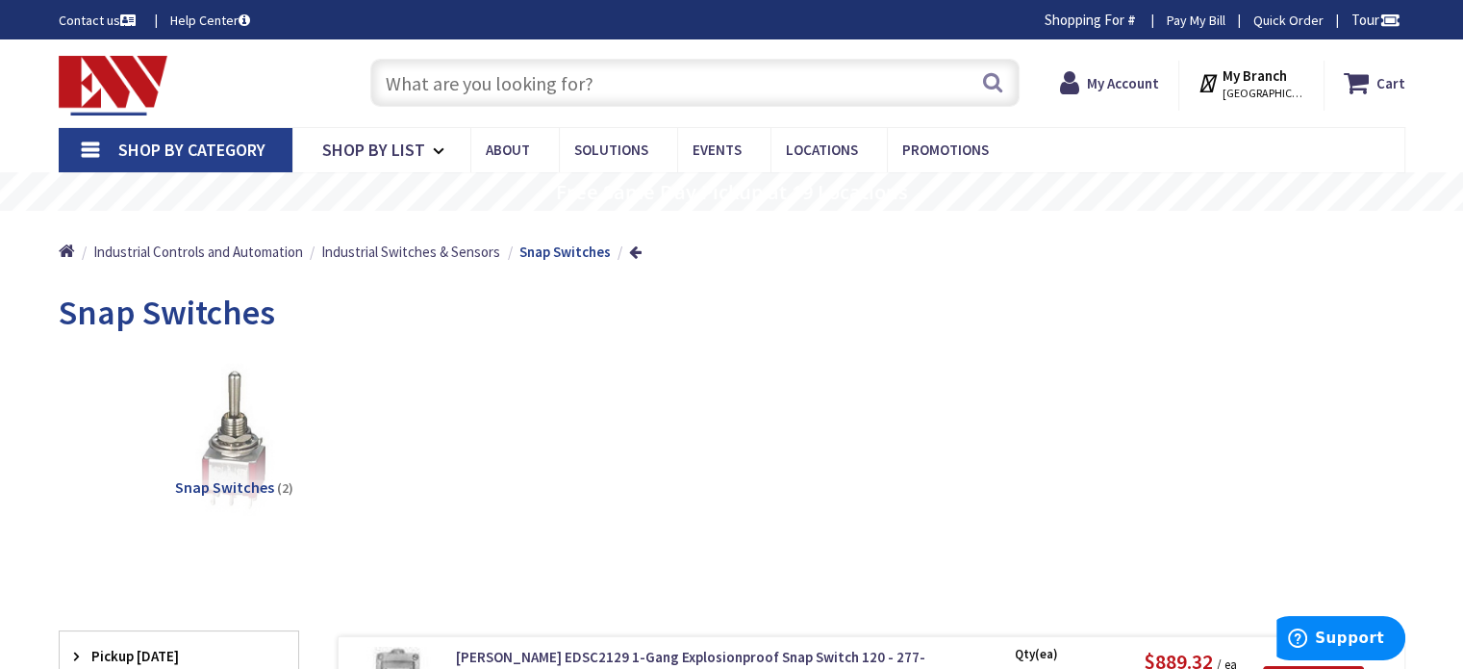
click at [561, 80] on input "text" at bounding box center [694, 83] width 649 height 48
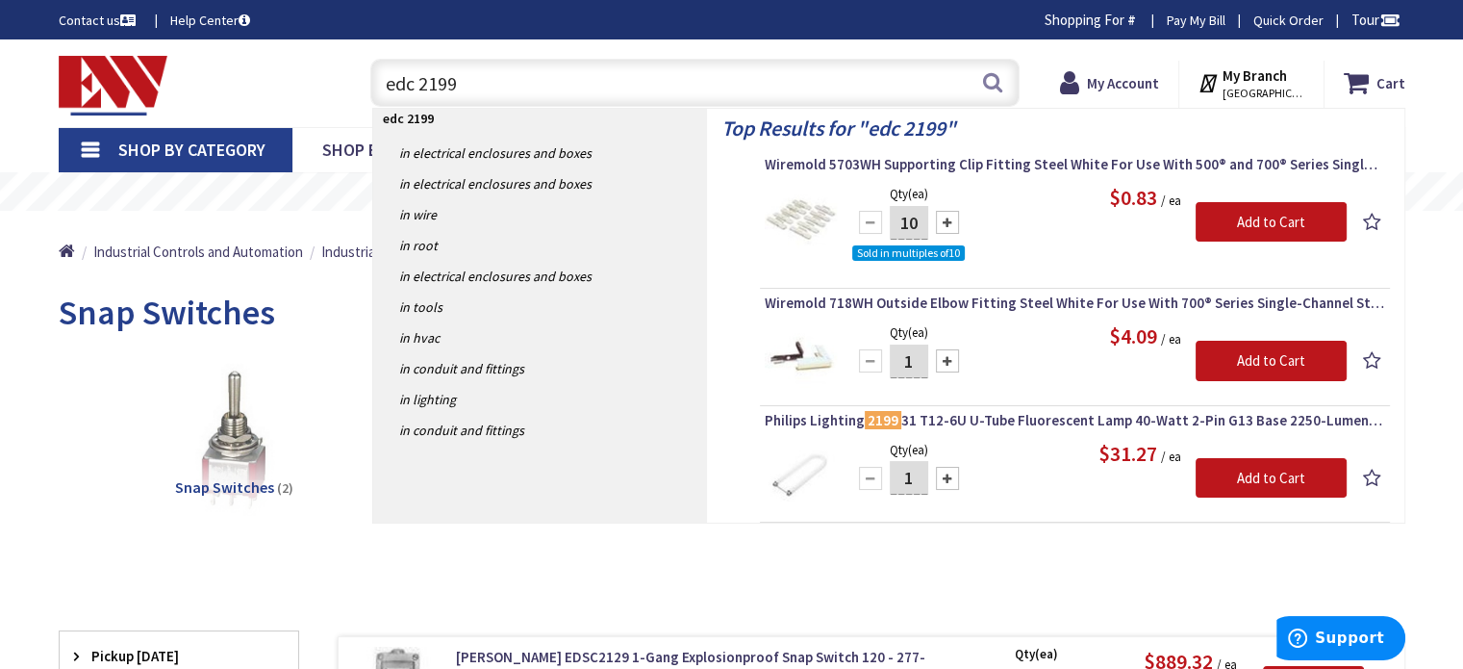
type input "edc 2199"
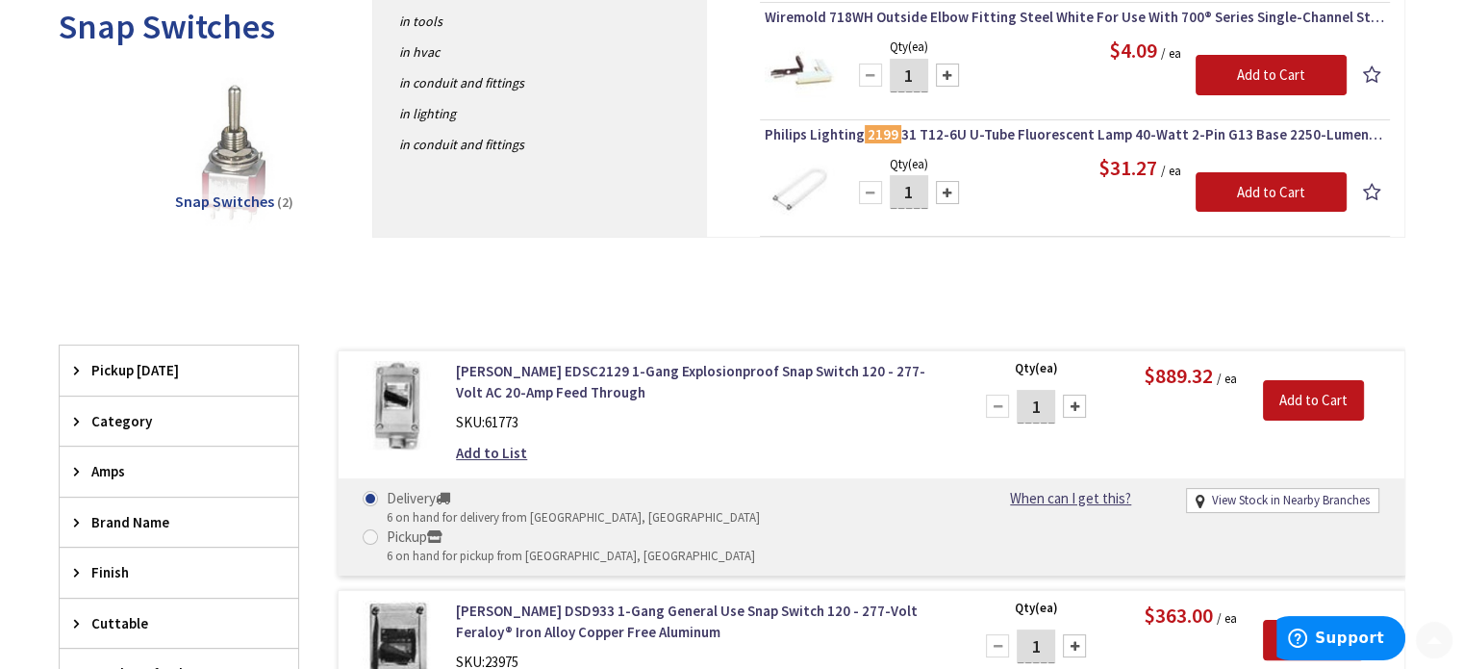
scroll to position [289, 0]
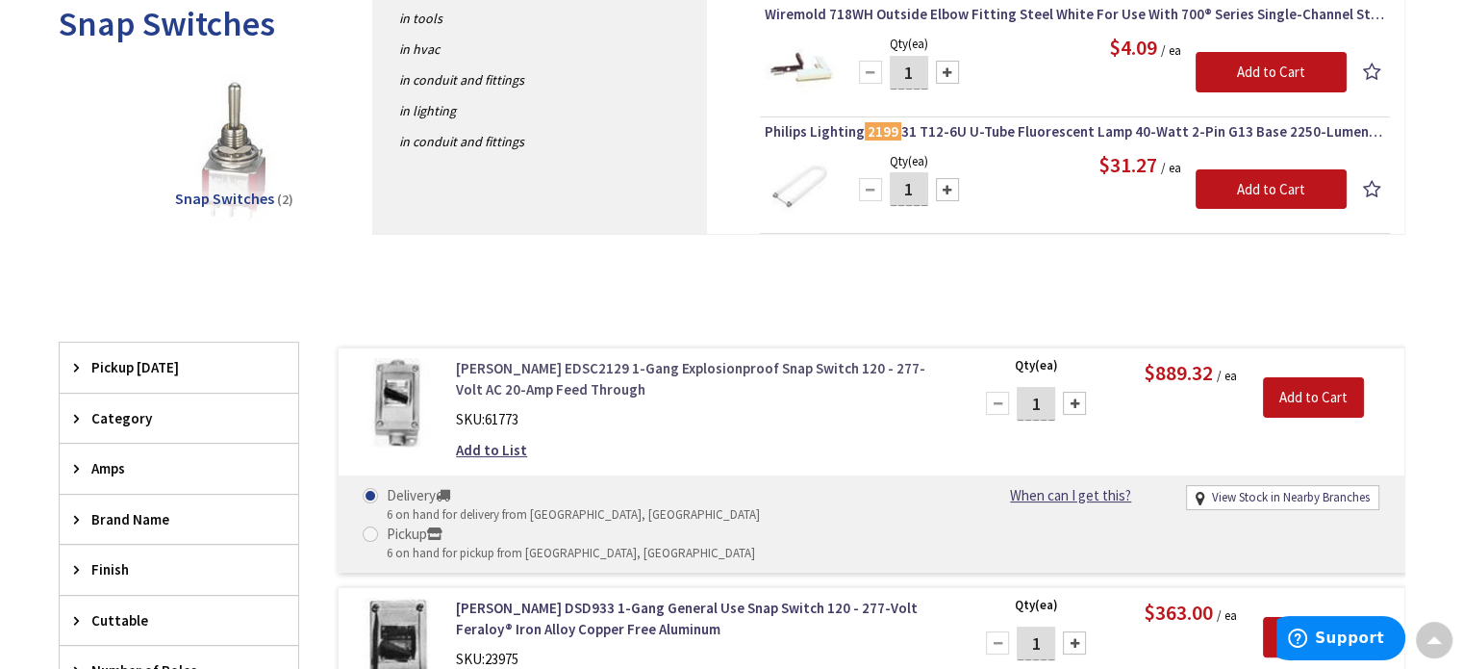
click at [781, 369] on link "[PERSON_NAME] EDSC2129 1-Gang Explosionproof Snap Switch 120 - 277-Volt AC 20-A…" at bounding box center [701, 378] width 490 height 41
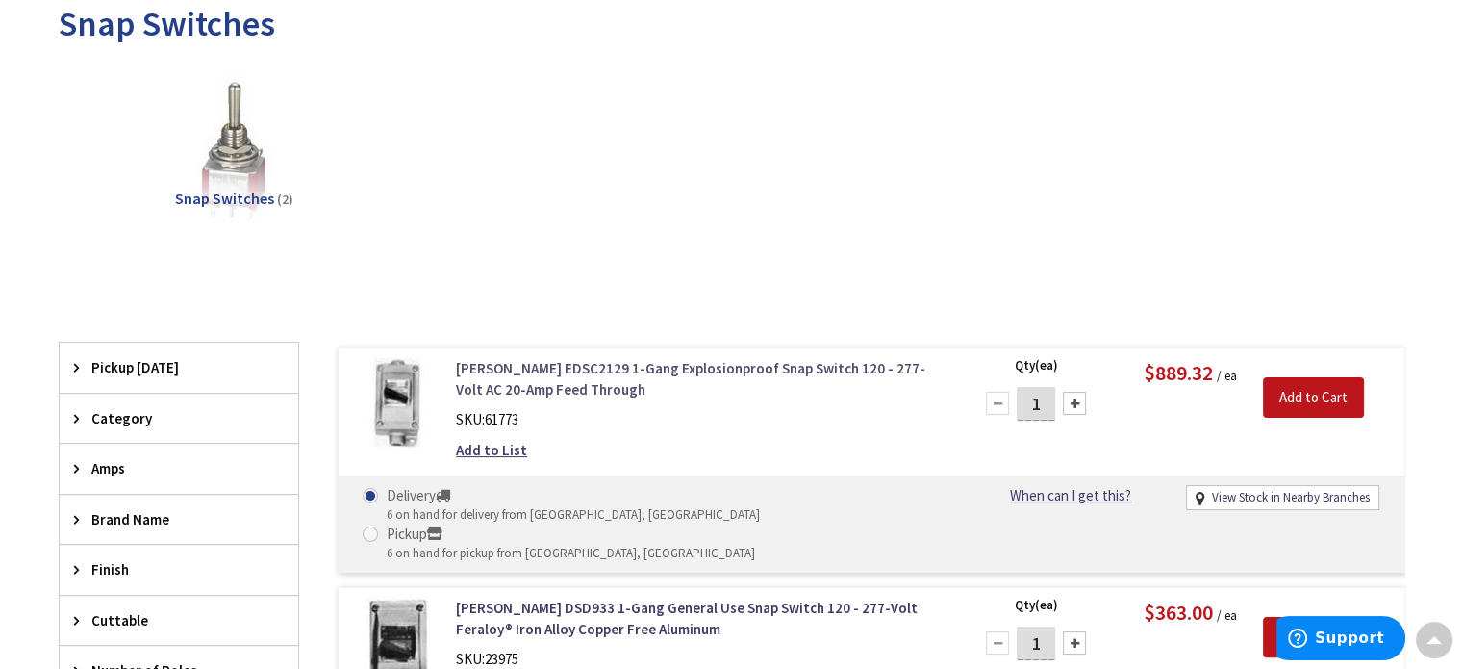
click at [685, 367] on link "[PERSON_NAME] EDSC2129 1-Gang Explosionproof Snap Switch 120 - 277-Volt AC 20-A…" at bounding box center [701, 378] width 490 height 41
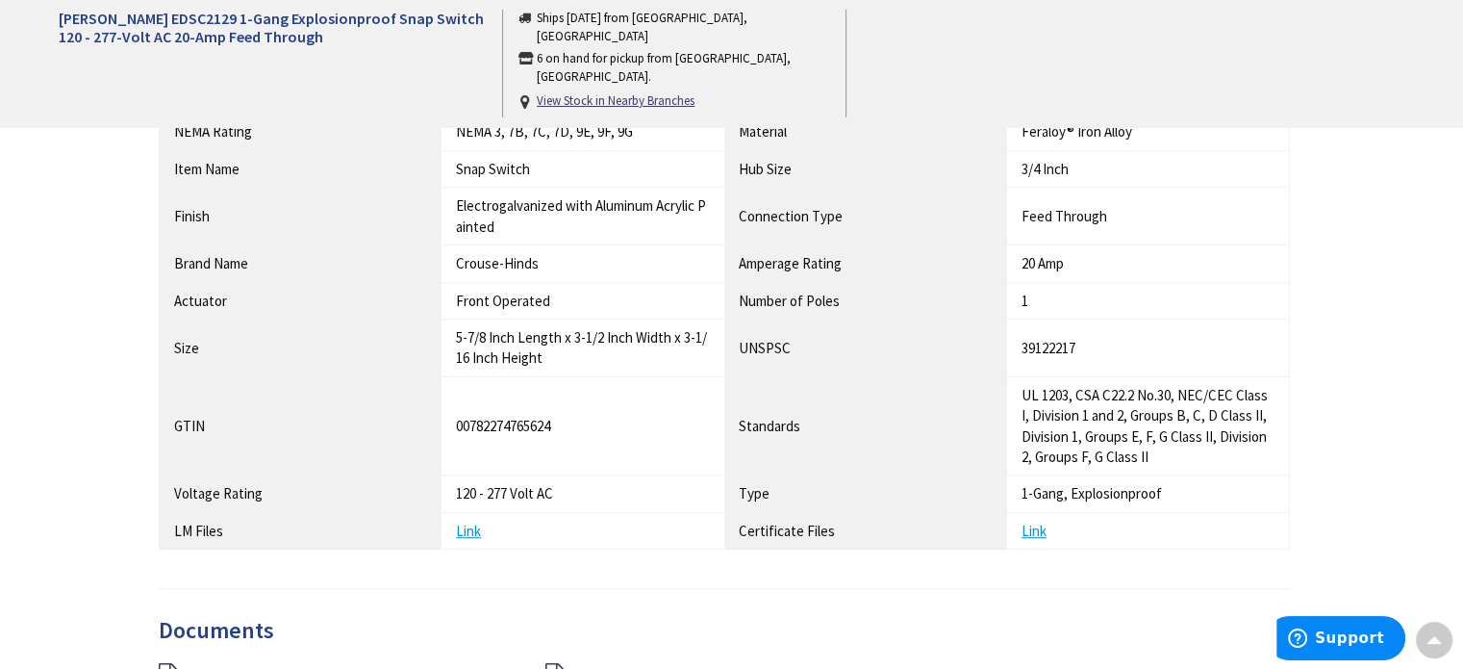
scroll to position [1347, 0]
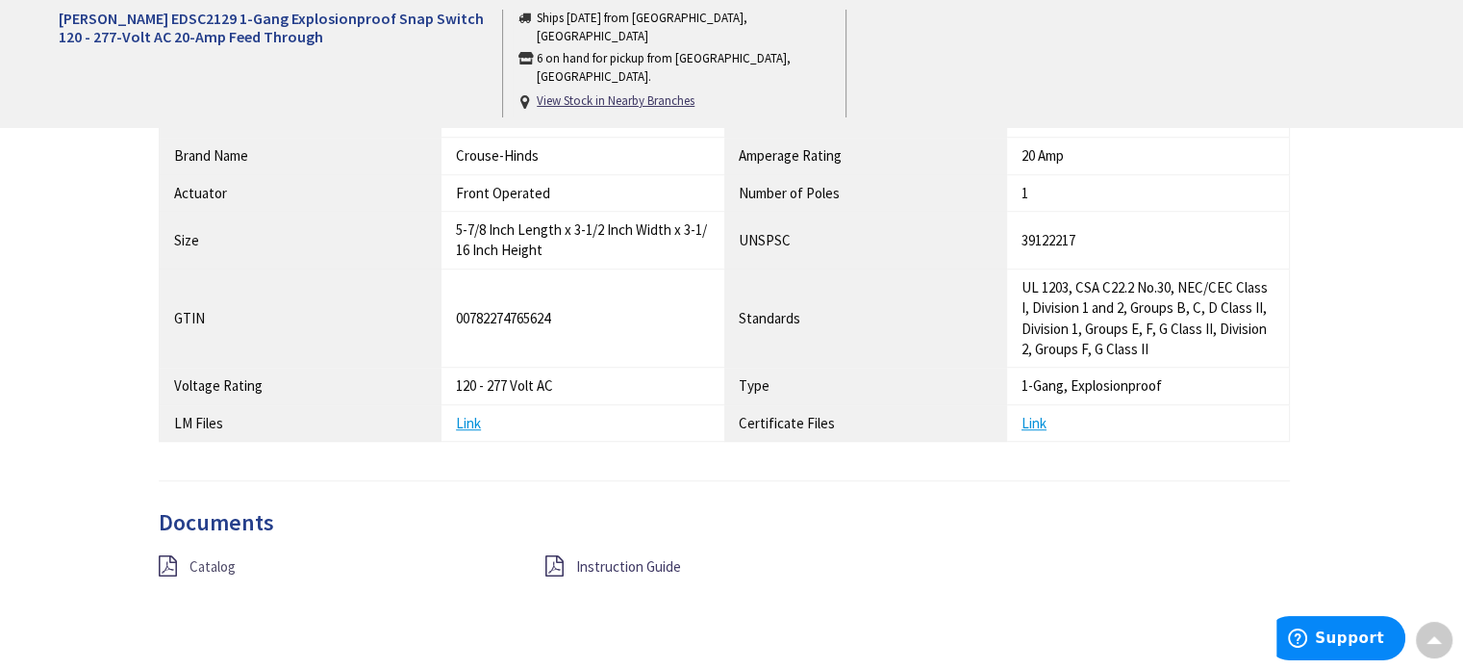
click at [231, 565] on span "Catalog" at bounding box center [213, 566] width 46 height 18
